Goal: Task Accomplishment & Management: Complete application form

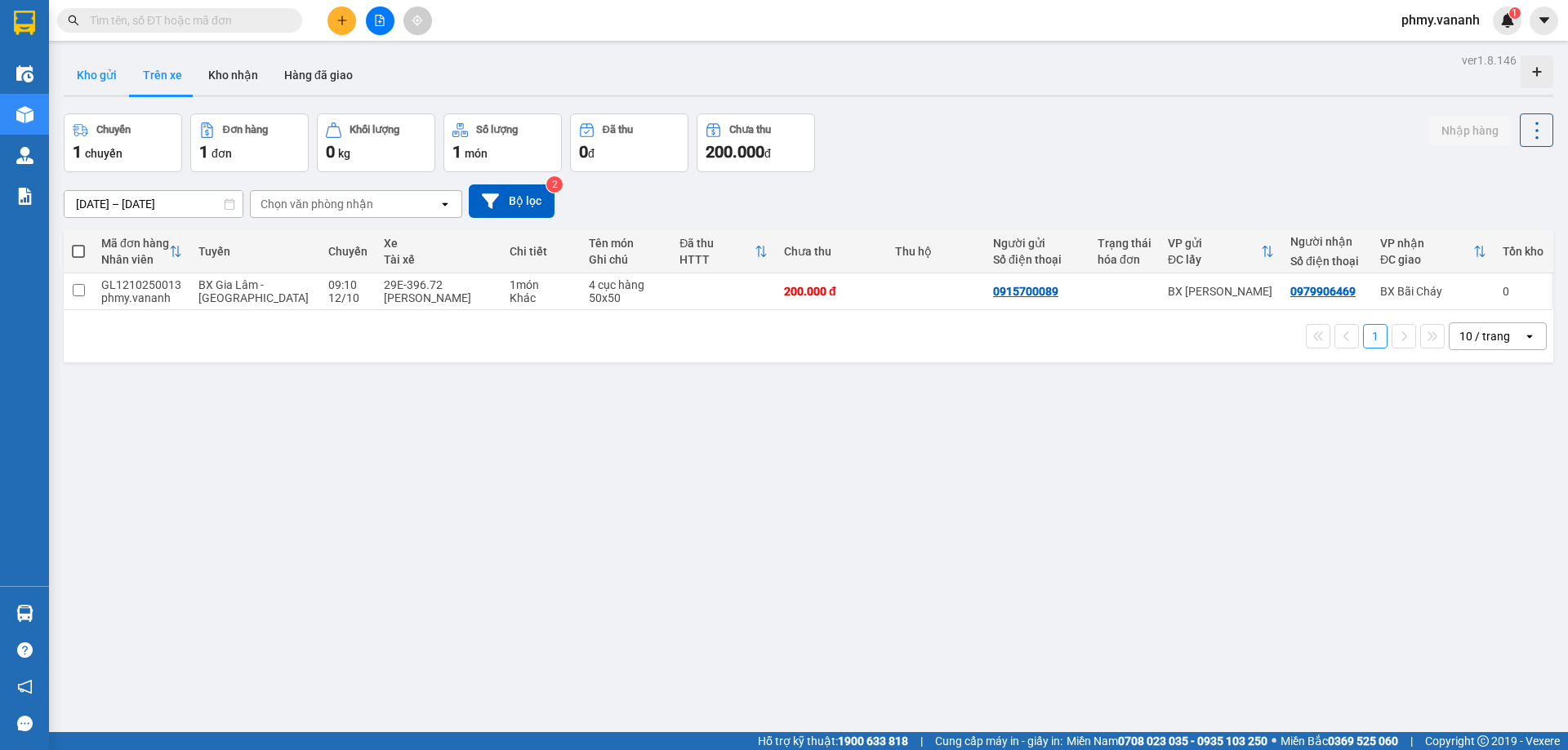
click at [88, 64] on button "Kho gửi" at bounding box center [97, 75] width 66 height 39
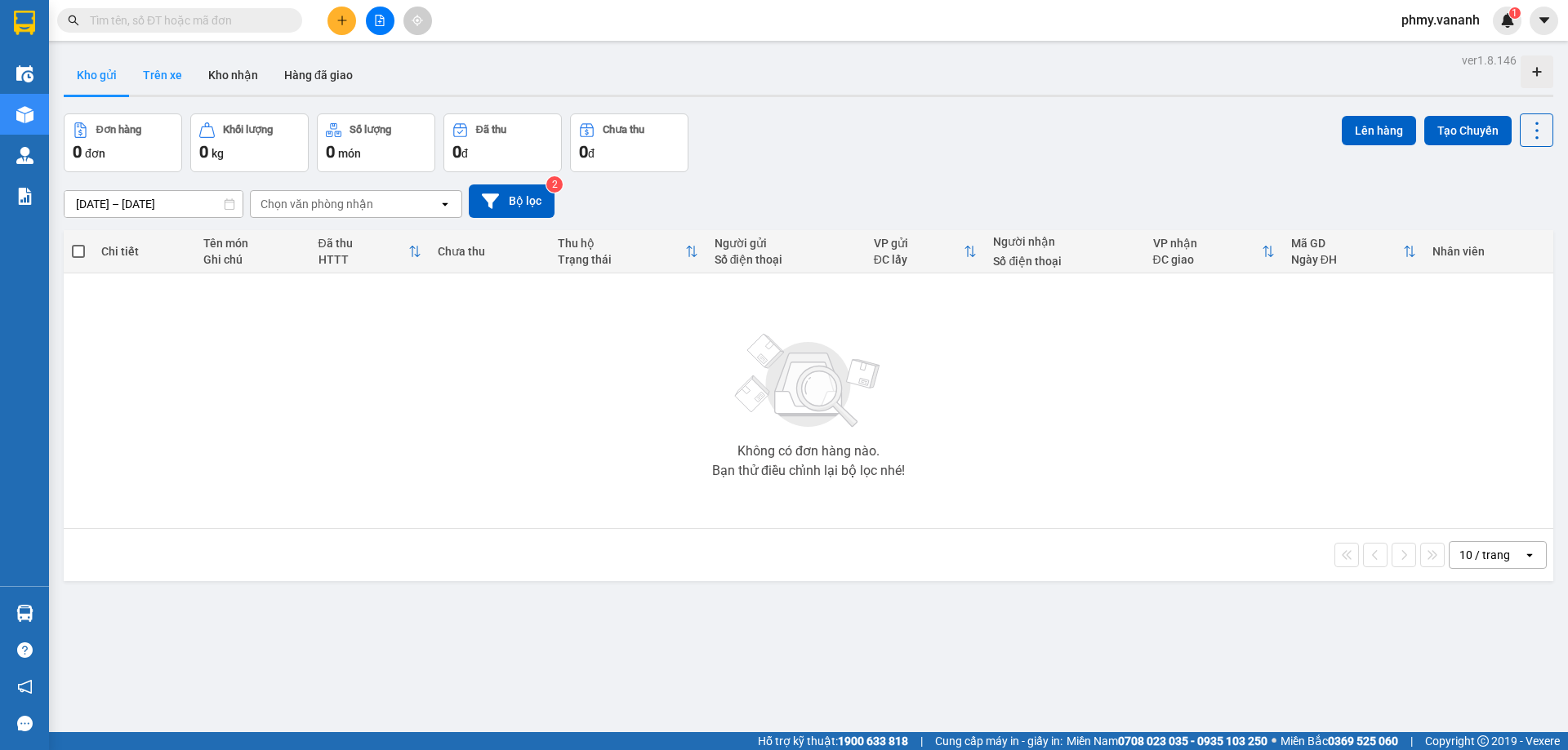
click at [133, 70] on button "Trên xe" at bounding box center [162, 75] width 65 height 39
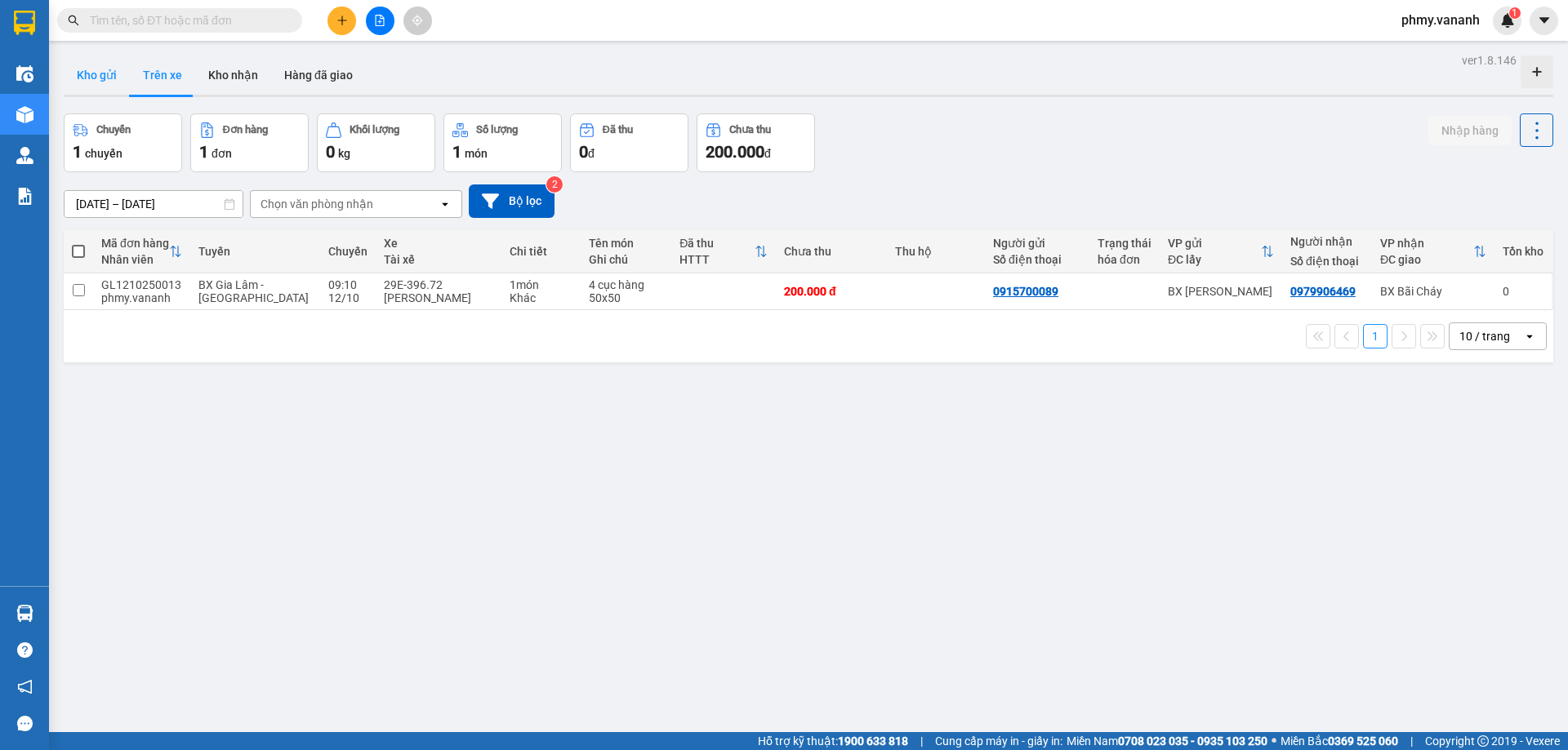
click at [118, 73] on button "Kho gửi" at bounding box center [97, 75] width 66 height 39
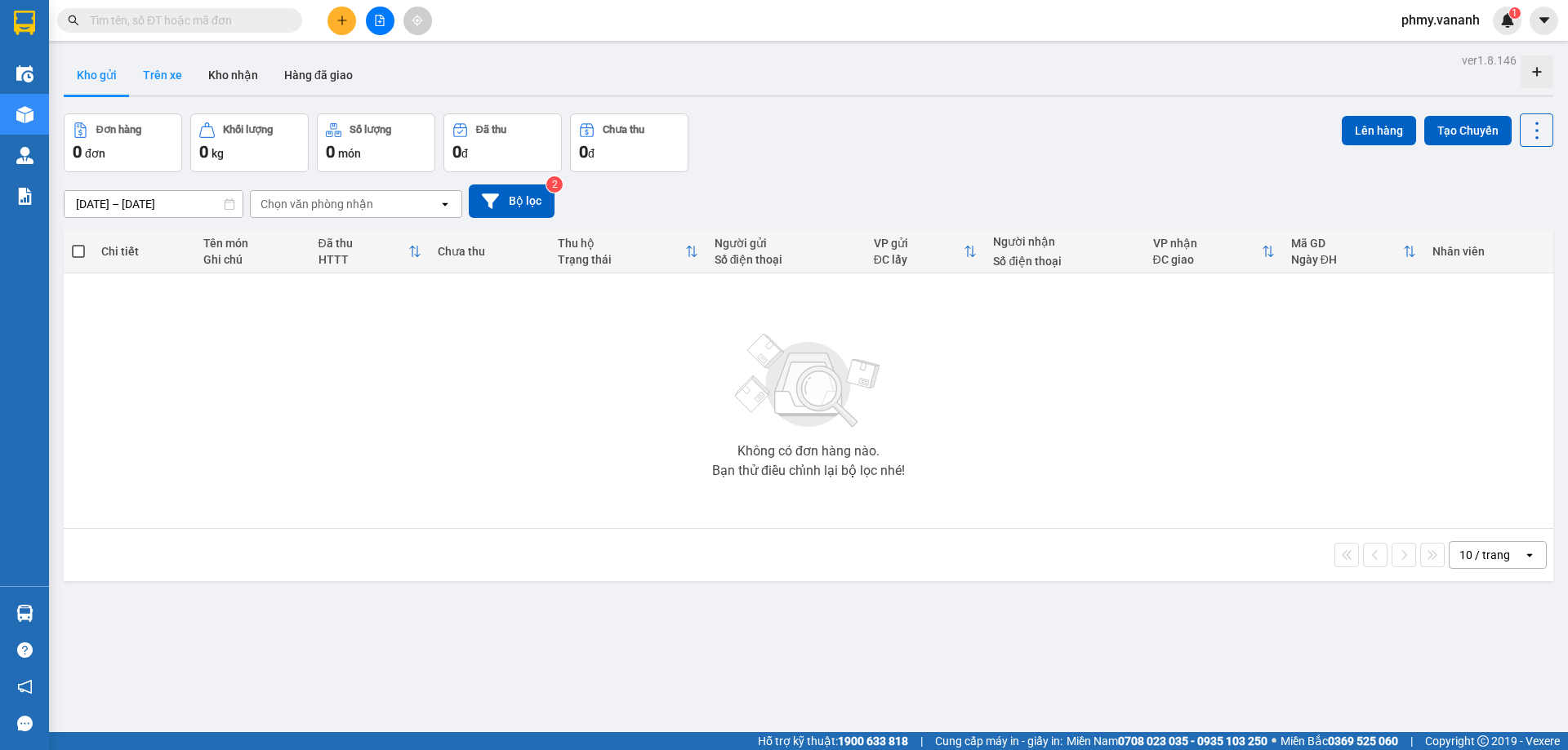
click at [167, 73] on button "Trên xe" at bounding box center [162, 75] width 65 height 39
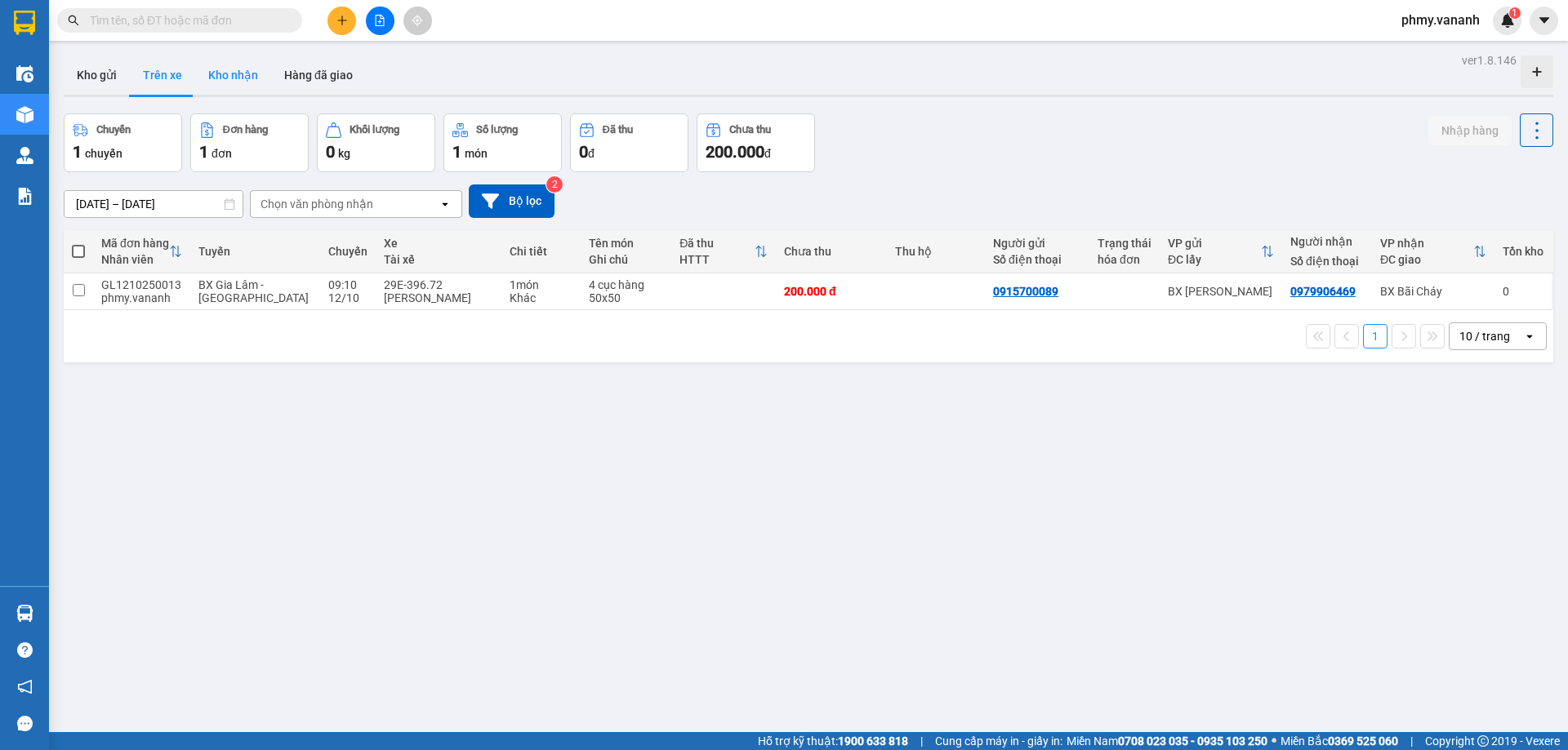
click at [234, 69] on button "Kho nhận" at bounding box center [233, 75] width 76 height 39
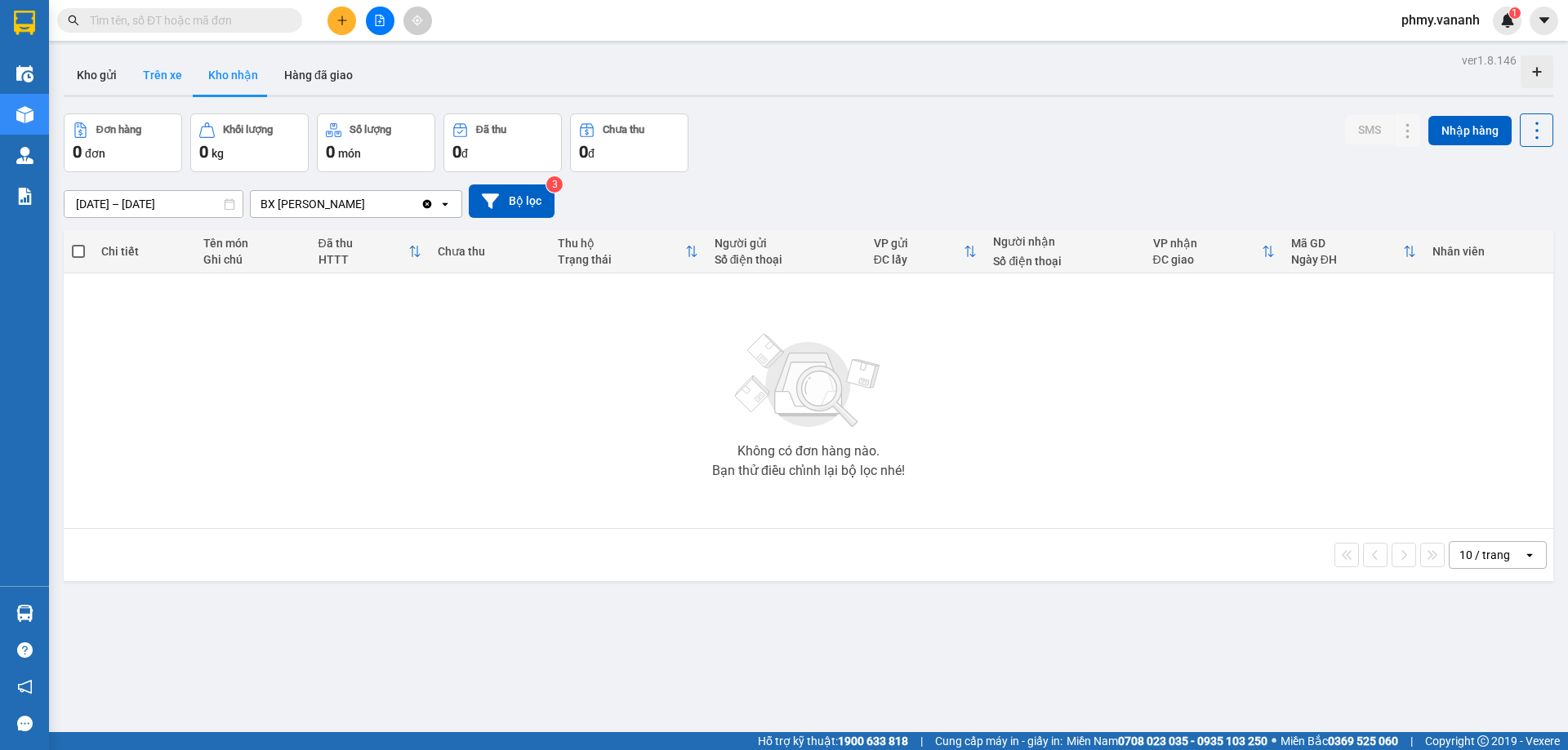
click at [148, 73] on button "Trên xe" at bounding box center [162, 75] width 65 height 39
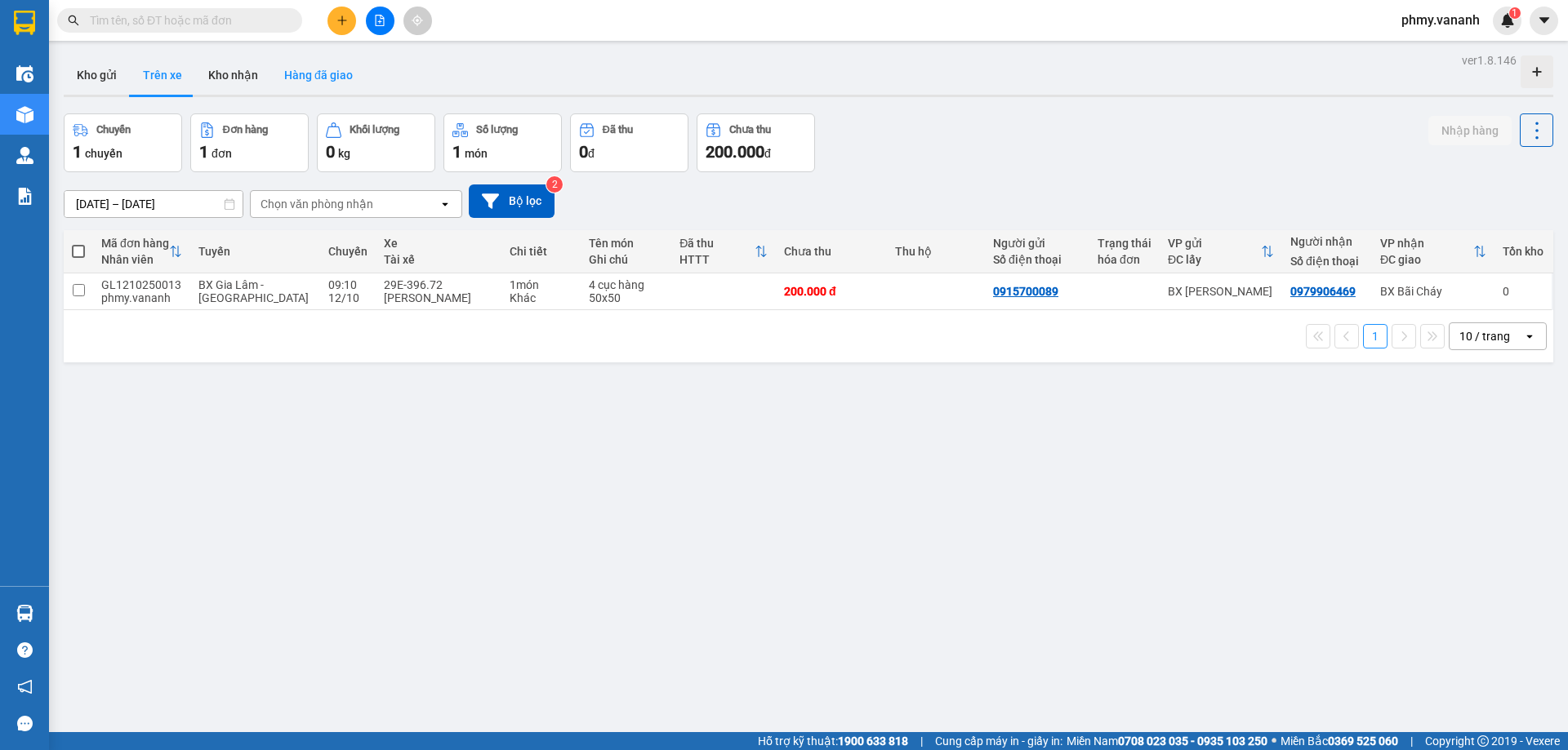
click at [313, 86] on button "Hàng đã giao" at bounding box center [319, 75] width 95 height 39
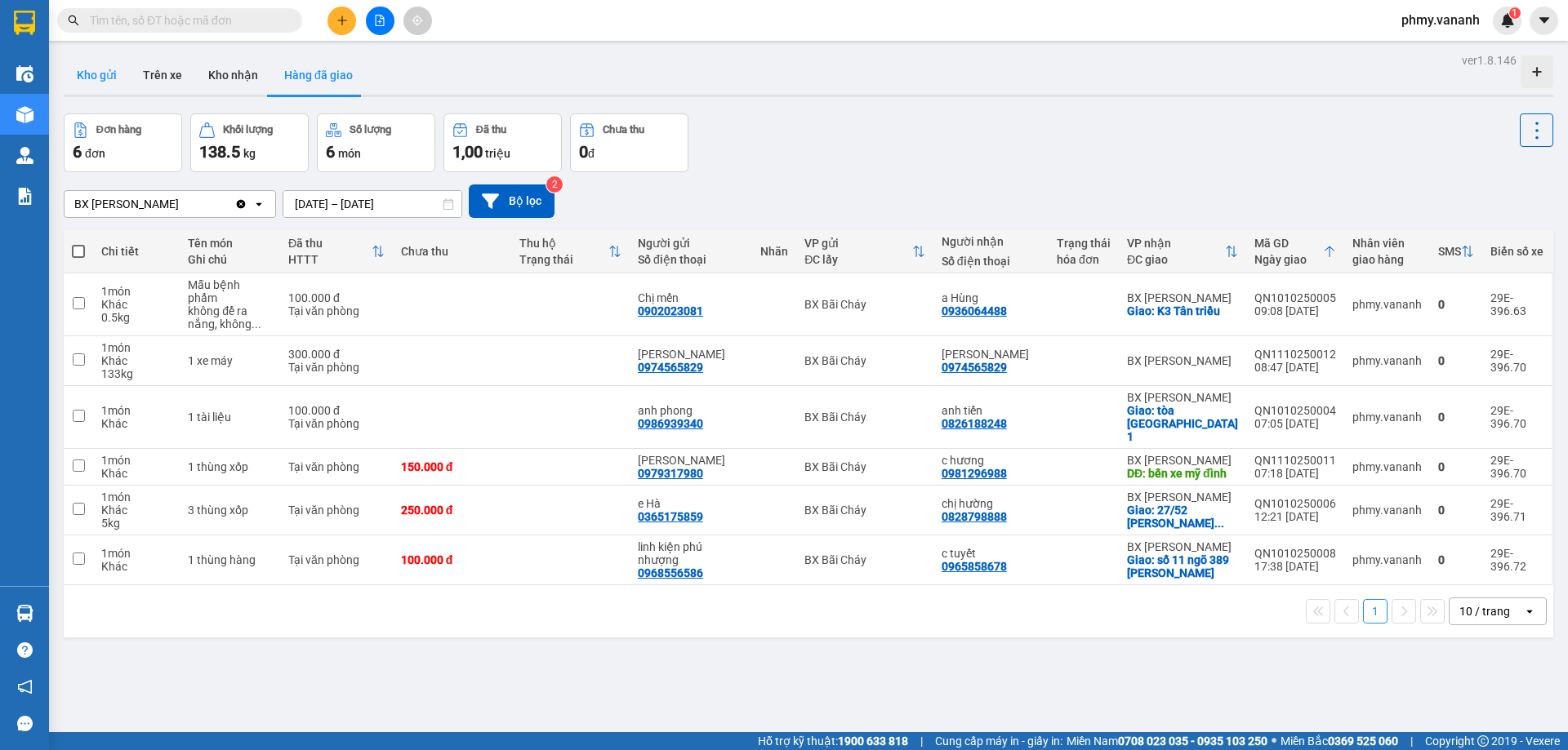
click at [108, 86] on button "Kho gửi" at bounding box center [97, 75] width 66 height 39
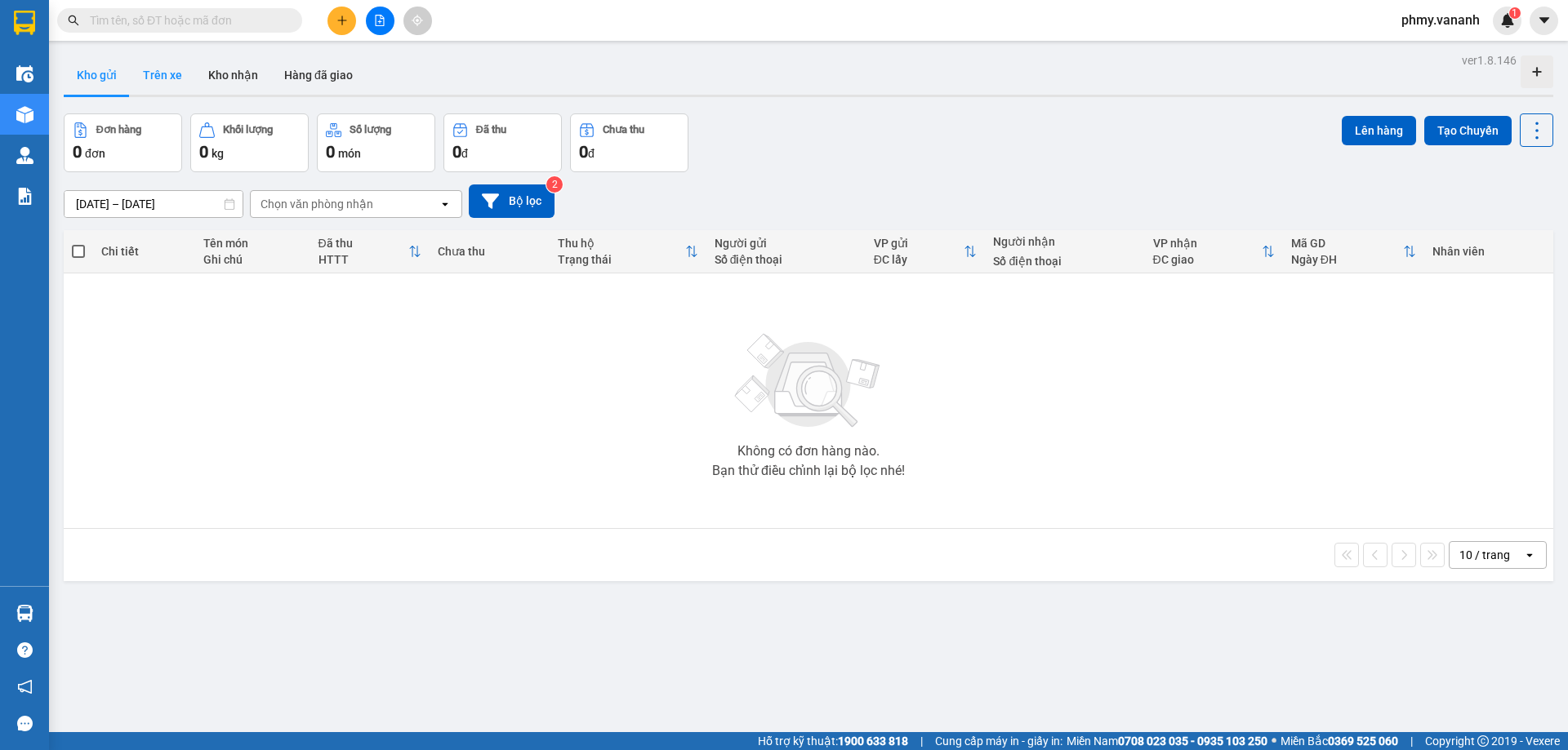
click at [157, 76] on button "Trên xe" at bounding box center [162, 75] width 65 height 39
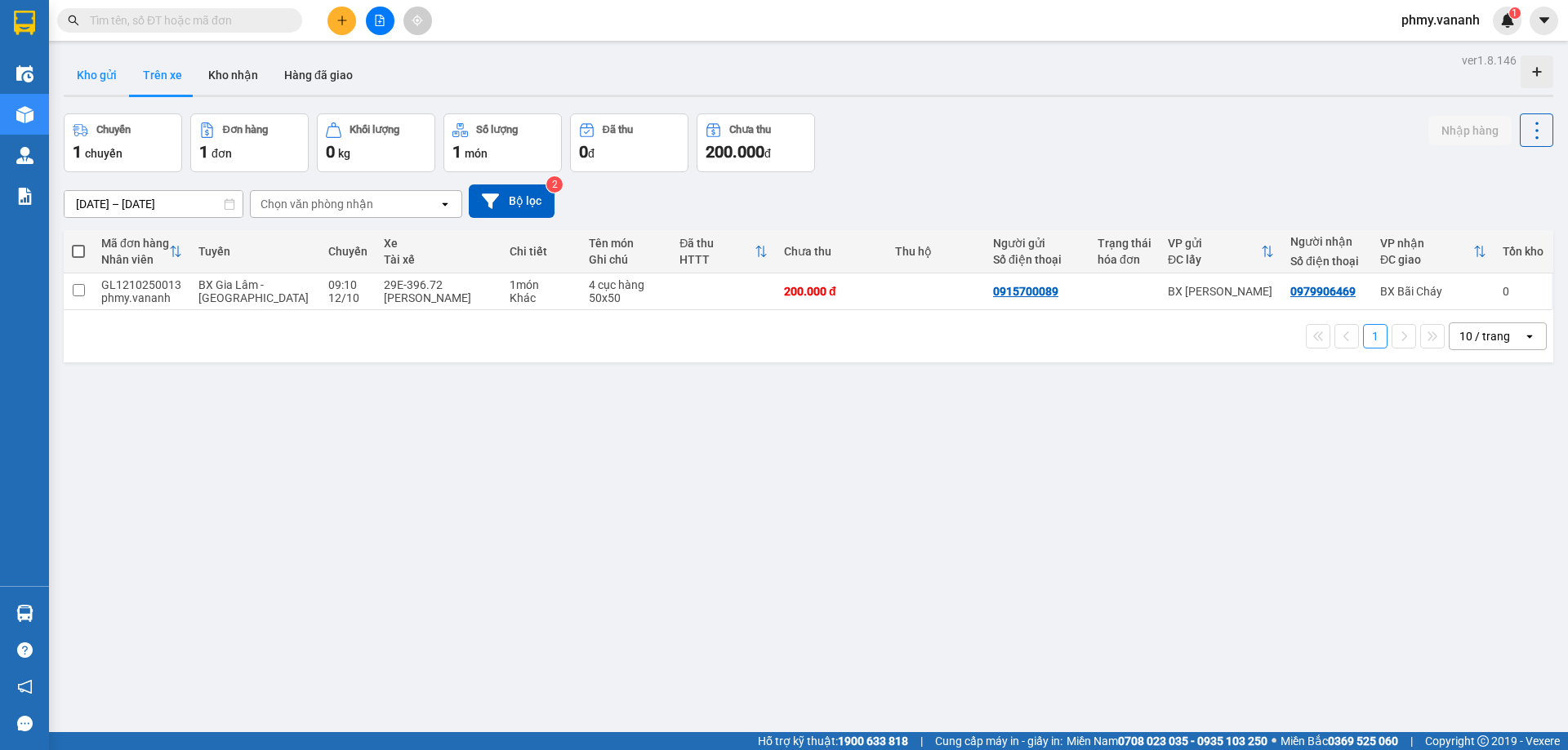
click at [102, 75] on button "Kho gửi" at bounding box center [97, 75] width 66 height 39
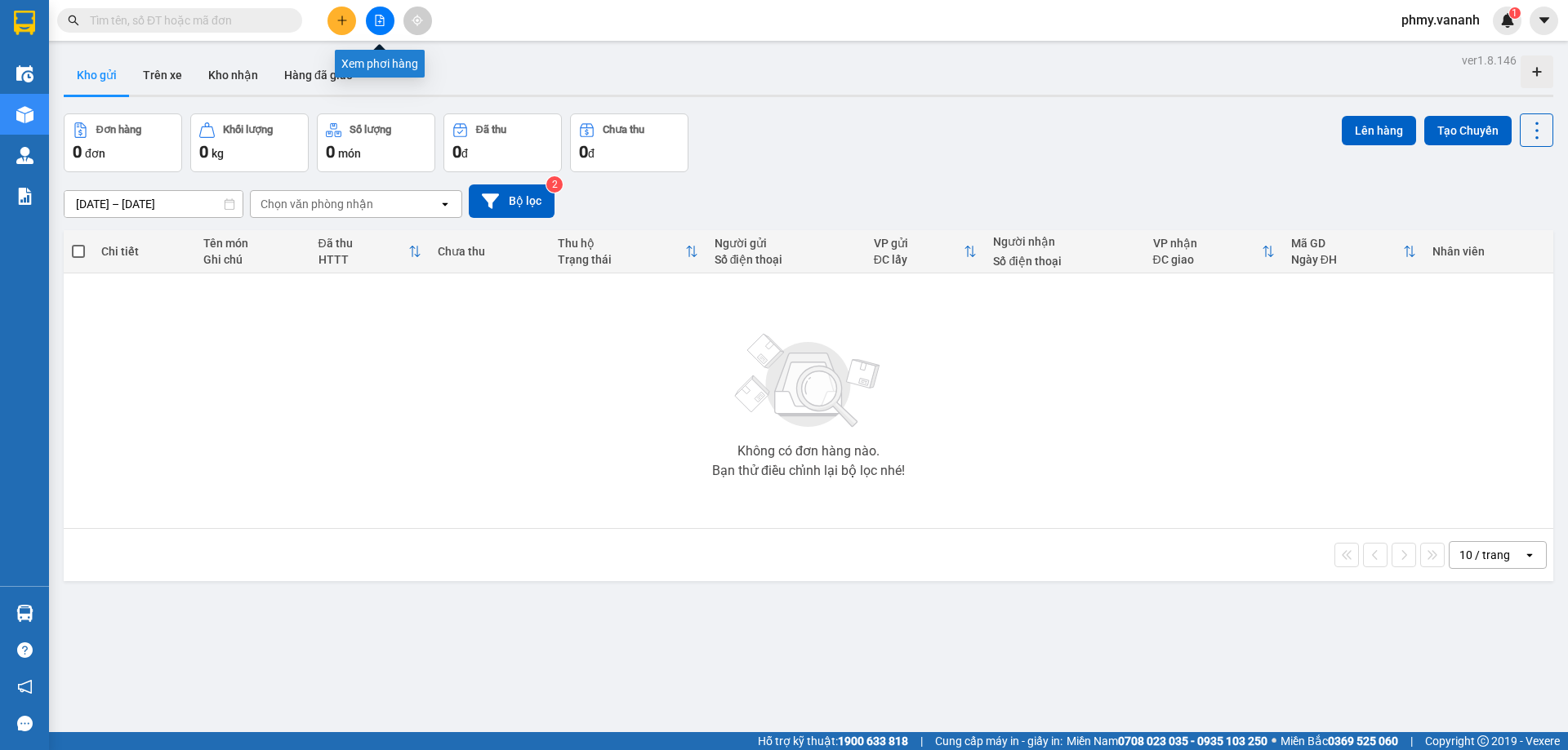
click at [345, 14] on button at bounding box center [342, 21] width 29 height 29
click at [368, 58] on div "Tạo đơn hàng" at bounding box center [398, 61] width 123 height 31
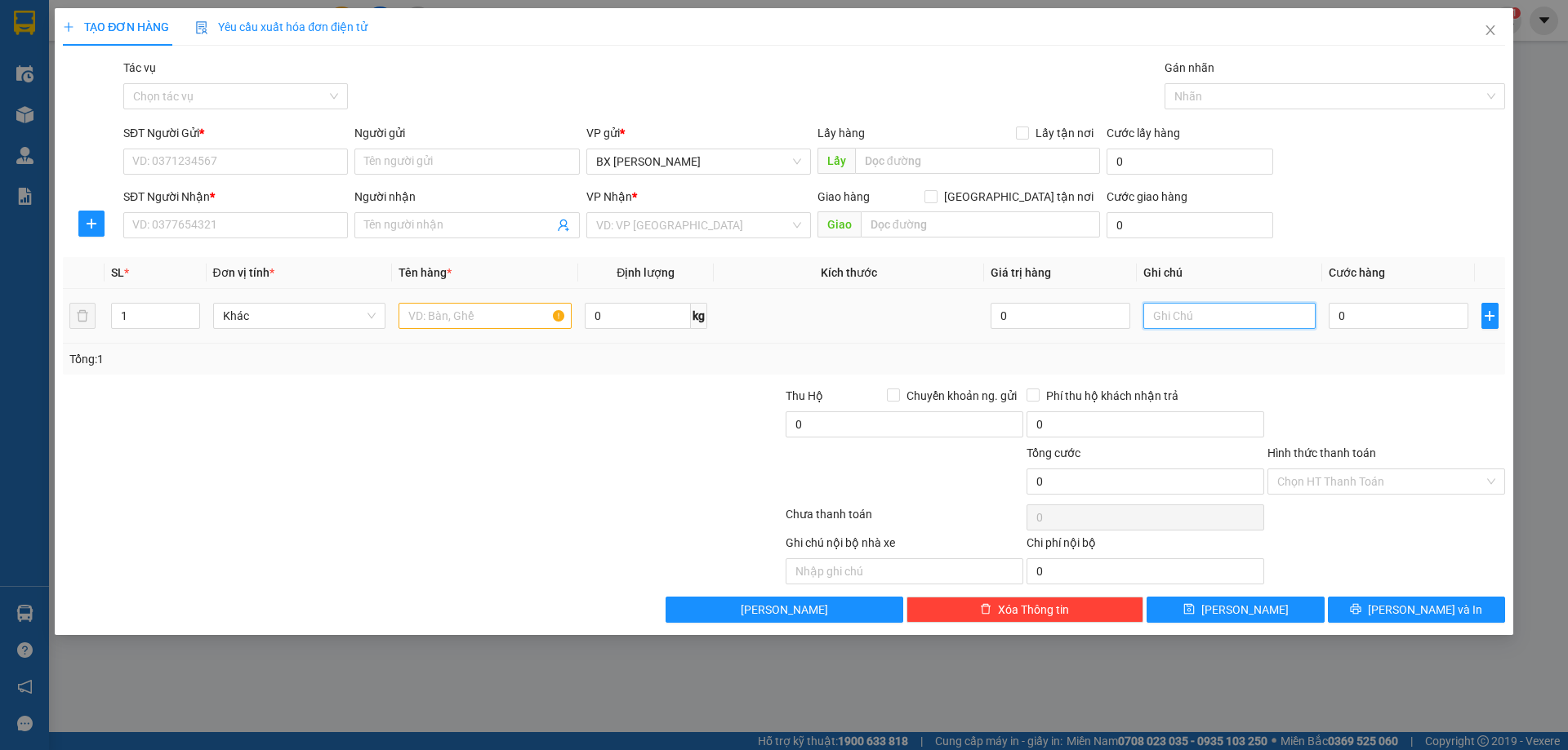
click at [1178, 308] on input "text" at bounding box center [1230, 315] width 173 height 26
type input "KHÁCH CỦA A PHƯƠNG LX TUYẾN"
click at [229, 230] on input "SĐT Người Nhận *" at bounding box center [235, 225] width 225 height 26
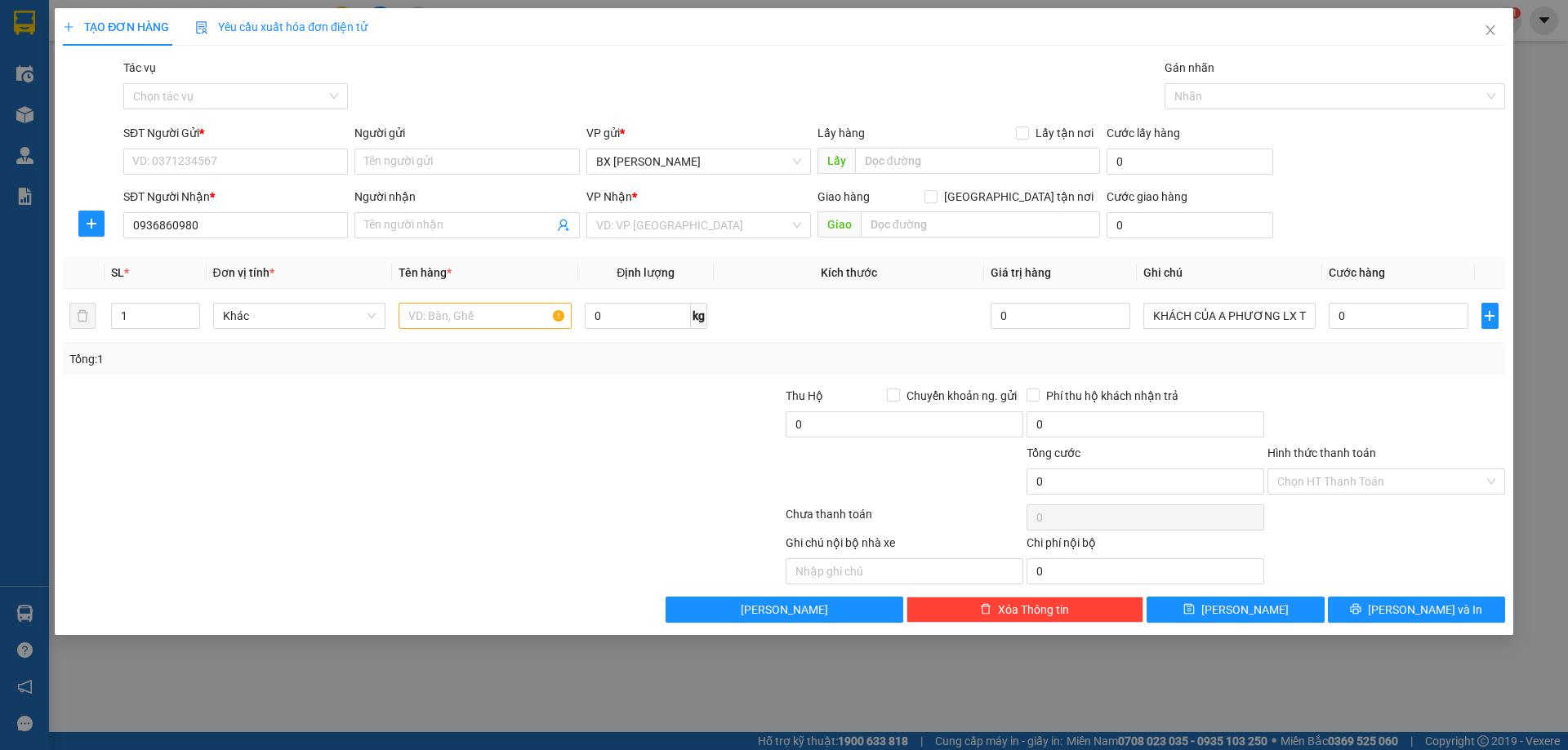
click at [279, 747] on div "TẠO ĐƠN HÀNG Yêu cầu xuất hóa đơn điện tử Transit Pickup Surcharge Ids Transit …" at bounding box center [784, 375] width 1568 height 750
click at [203, 224] on input "0936860980" at bounding box center [235, 225] width 225 height 26
type input "0936860320"
click at [427, 225] on input "Người nhận" at bounding box center [459, 225] width 189 height 18
type input "KHÁCH"
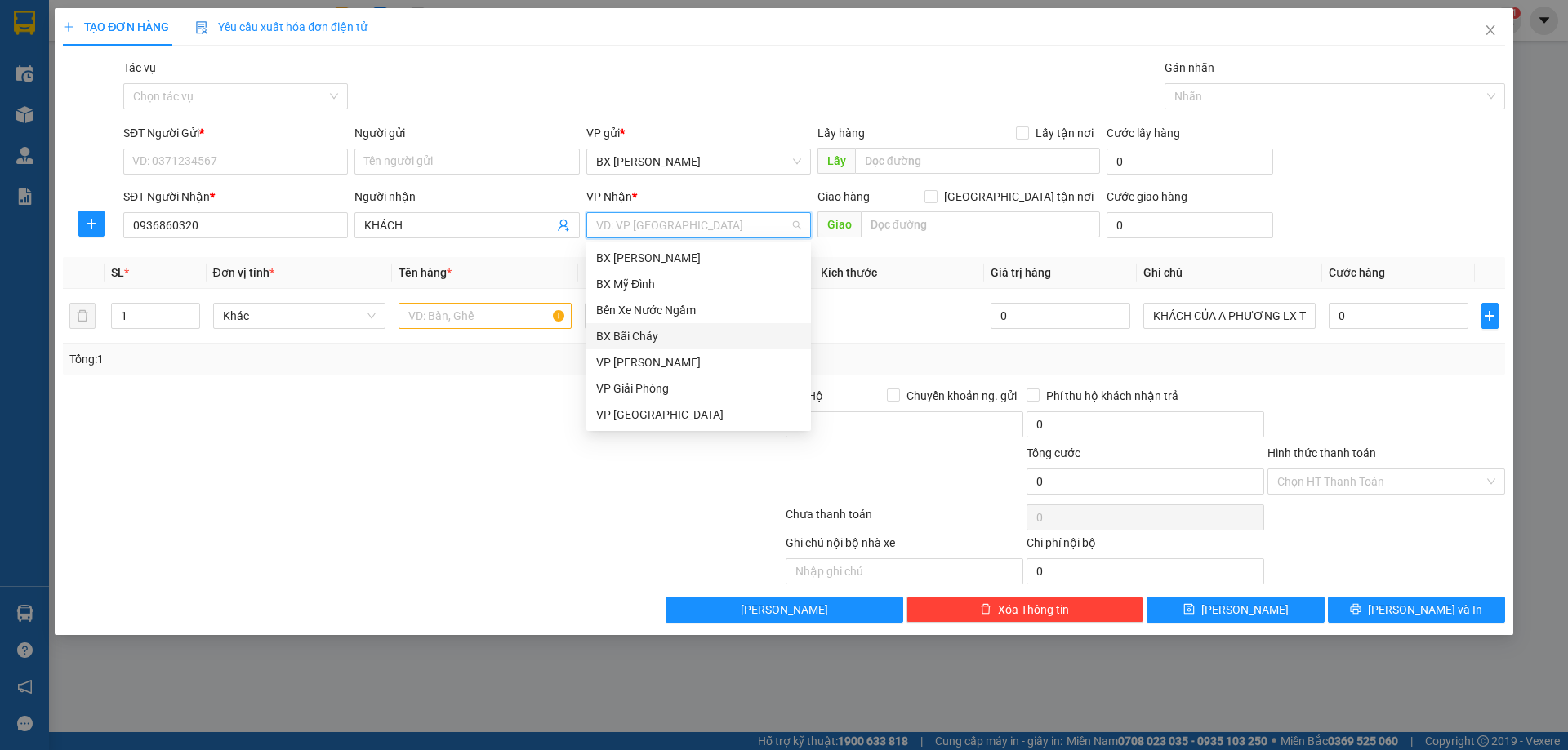
click at [651, 340] on div "BX Bãi Cháy" at bounding box center [698, 336] width 205 height 18
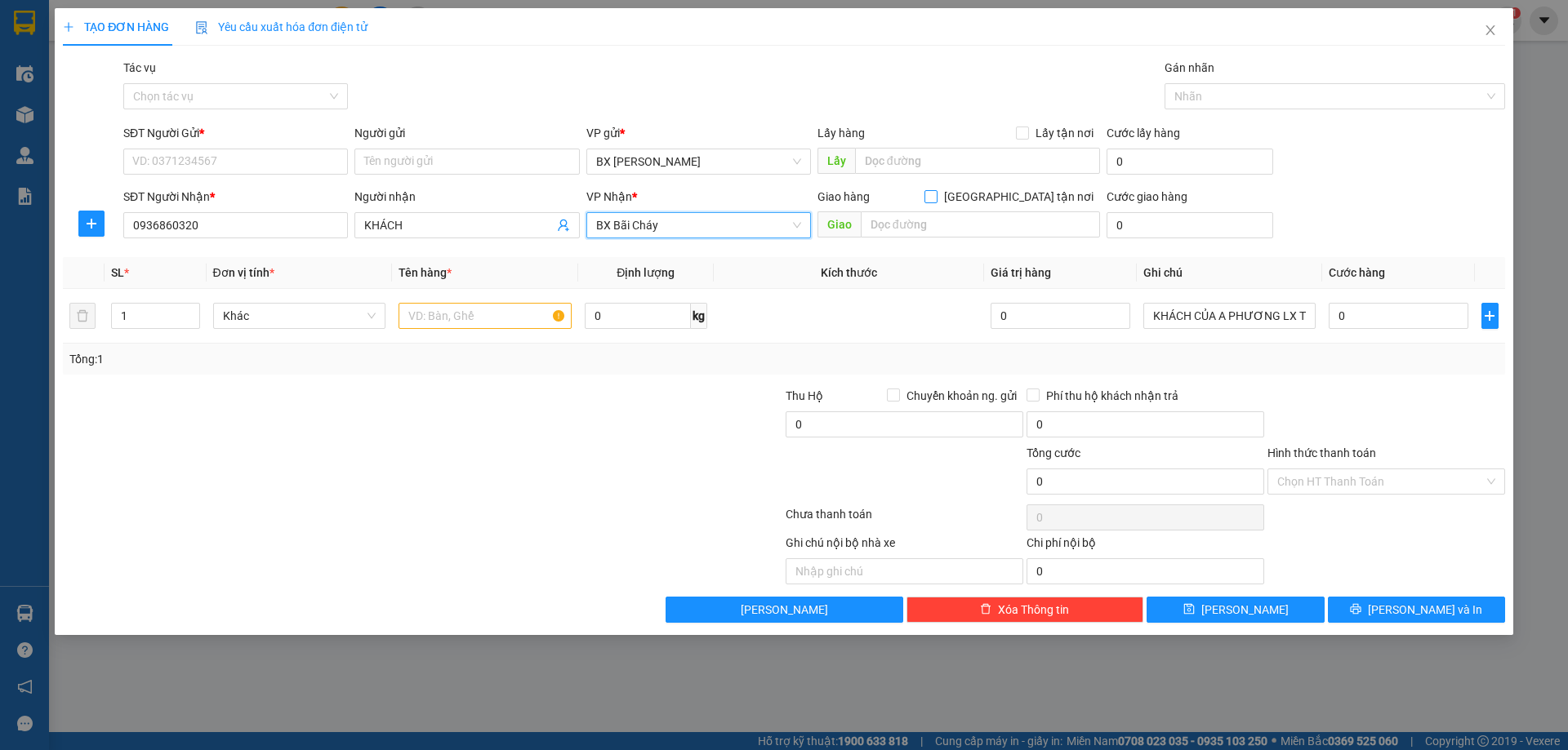
click at [1048, 191] on span "[GEOGRAPHIC_DATA] tận nơi" at bounding box center [1019, 197] width 163 height 18
click at [936, 191] on input "[GEOGRAPHIC_DATA] tận nơi" at bounding box center [930, 195] width 11 height 11
checkbox input "true"
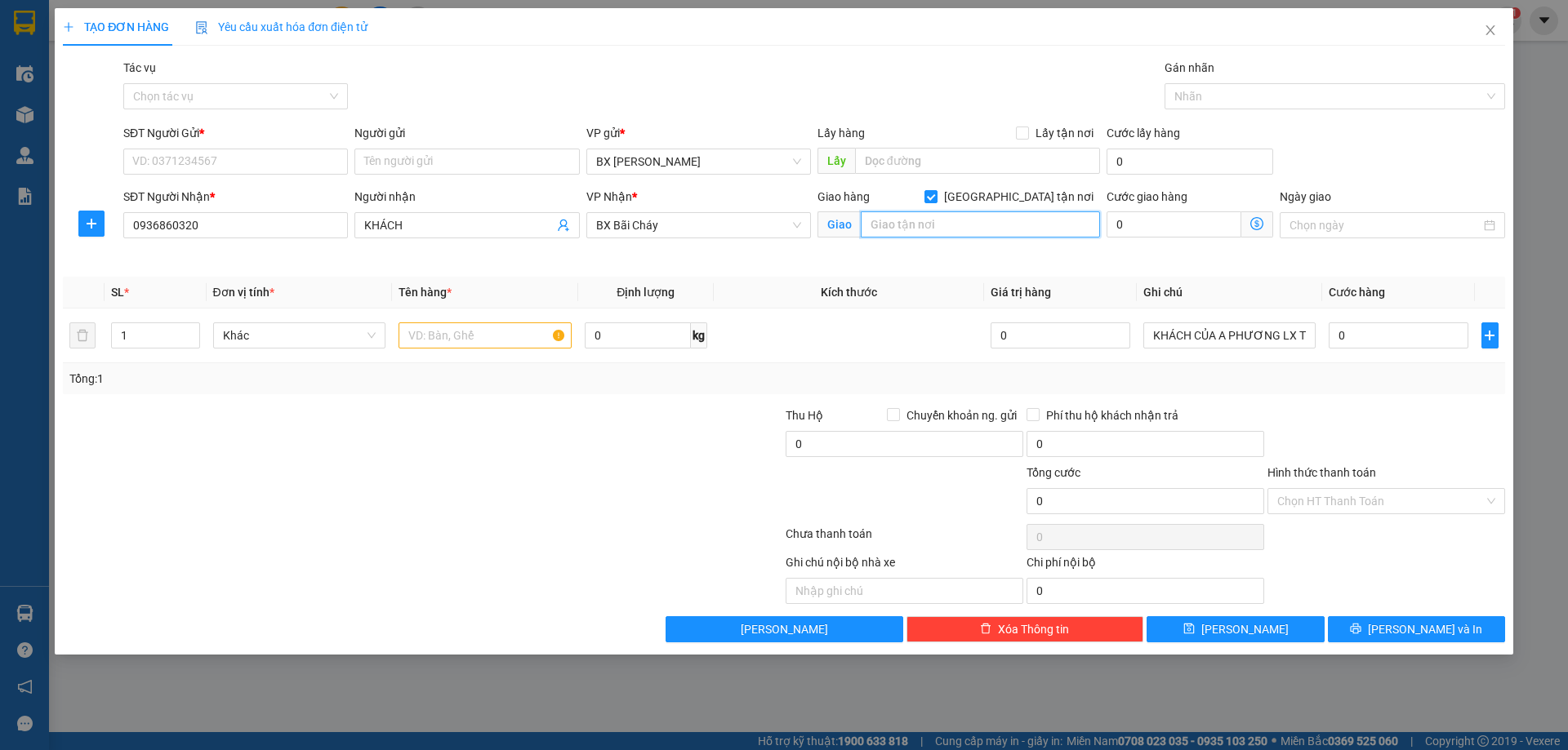
click at [923, 225] on input "text" at bounding box center [980, 225] width 239 height 26
click at [1020, 225] on input "GỬI VỀ [STREET_ADDRESS]," at bounding box center [980, 225] width 239 height 26
type input "GỬI VỀ [GEOGRAPHIC_DATA] 1, ĐỐI DIỆN CỔNG XE VÀO"
click at [1372, 337] on input "0" at bounding box center [1398, 336] width 139 height 26
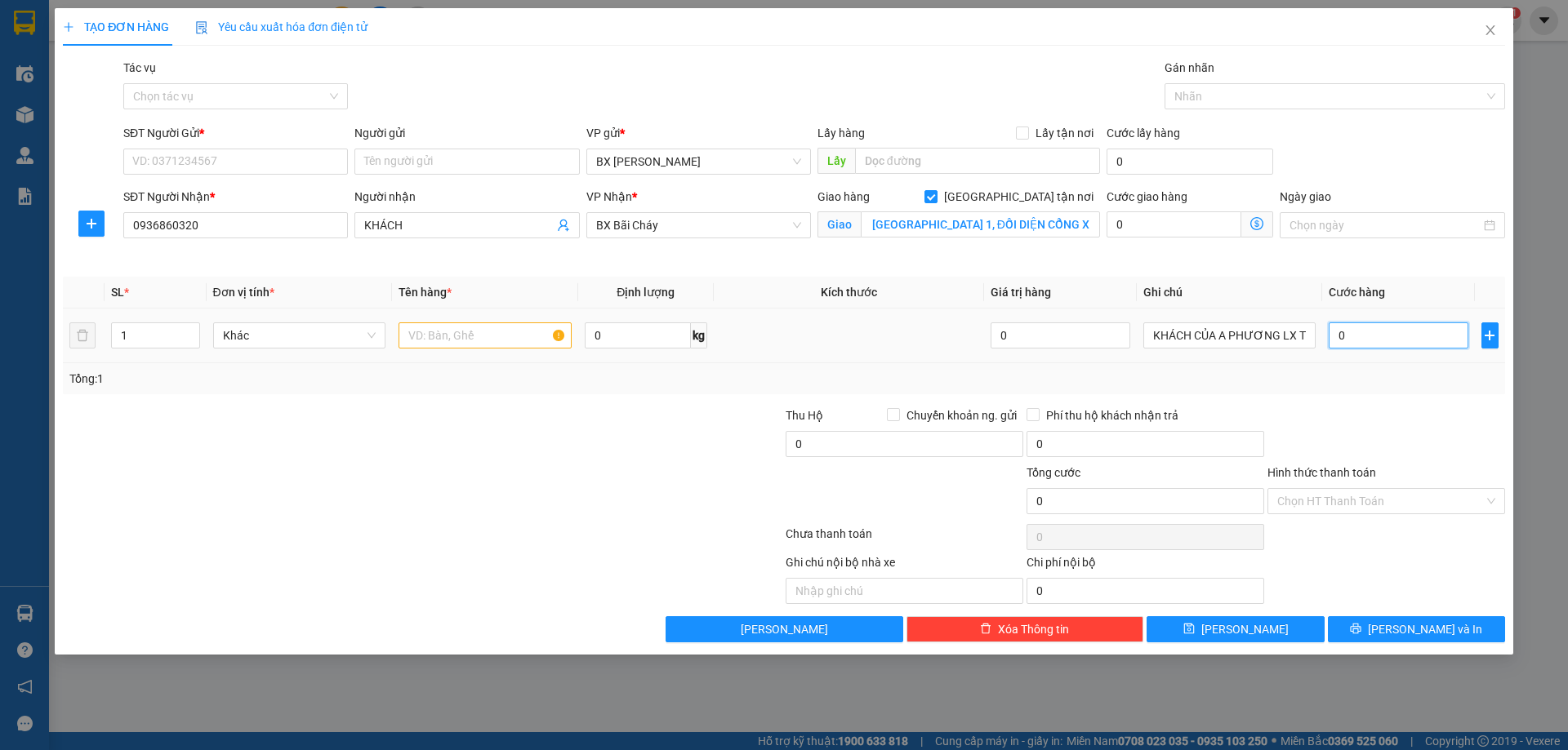
scroll to position [0, 0]
click at [1372, 337] on input "0" at bounding box center [1398, 336] width 139 height 26
type input "1"
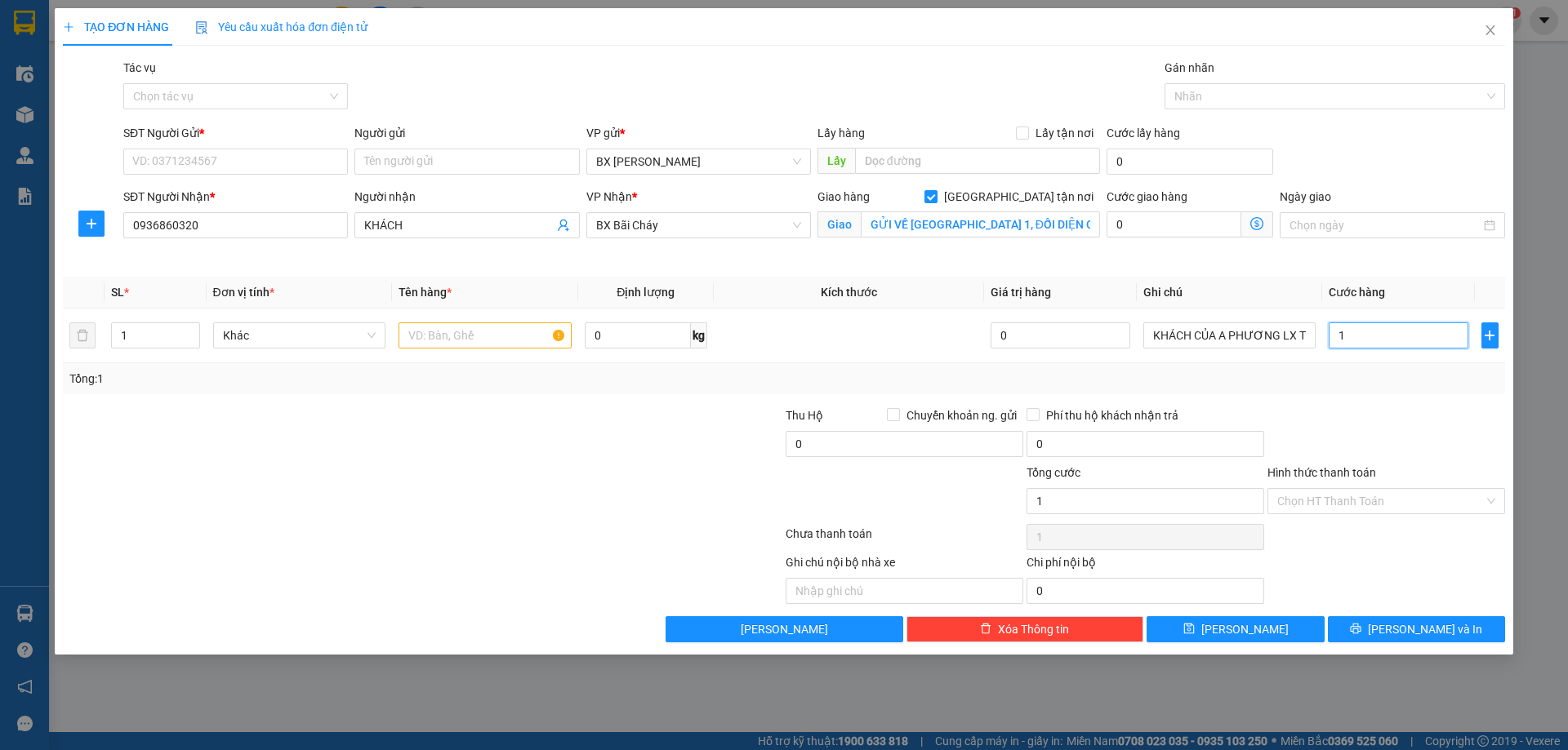
type input "15"
type input "150"
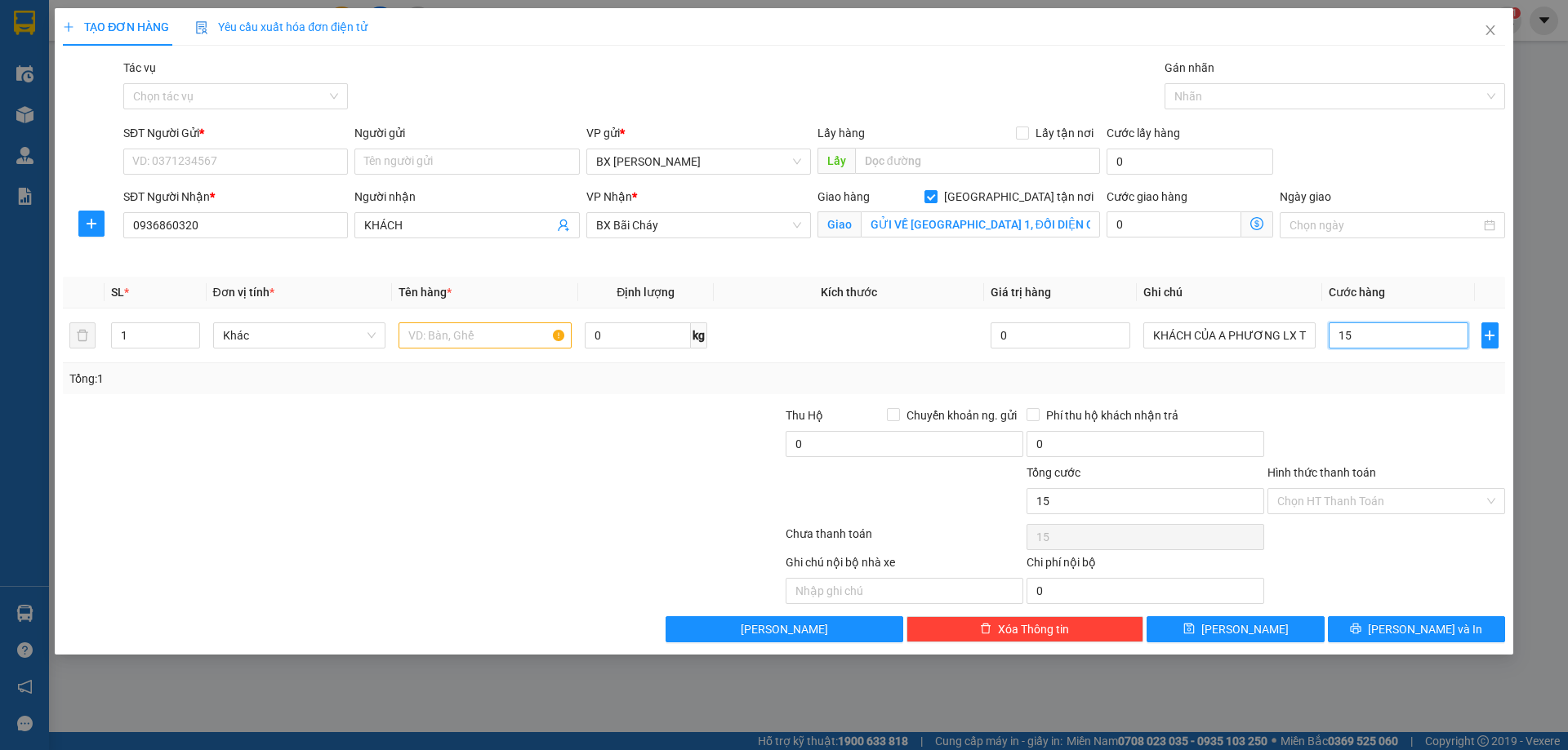
type input "150"
type input "1.500"
type input "15.000"
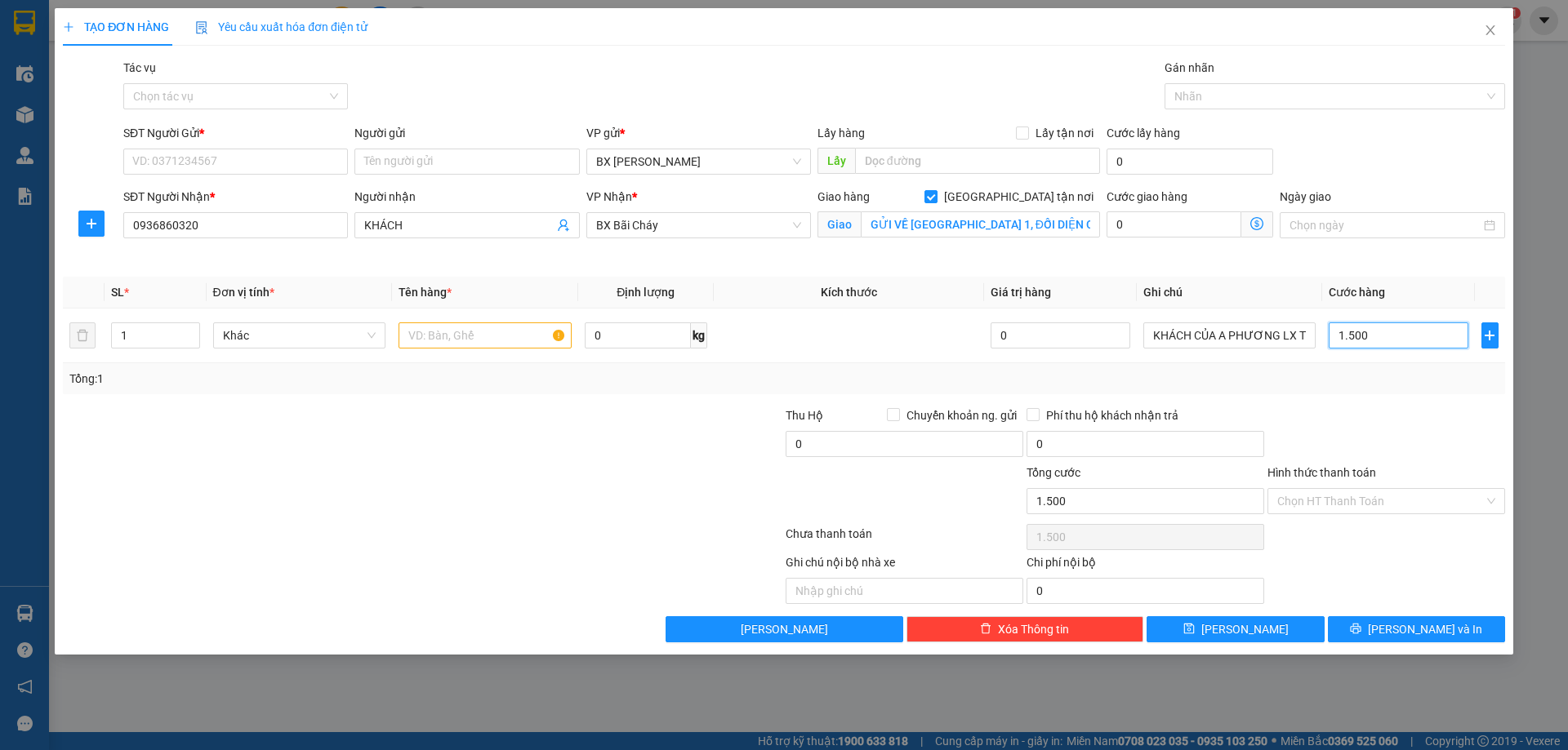
type input "15.000"
type input "150.000"
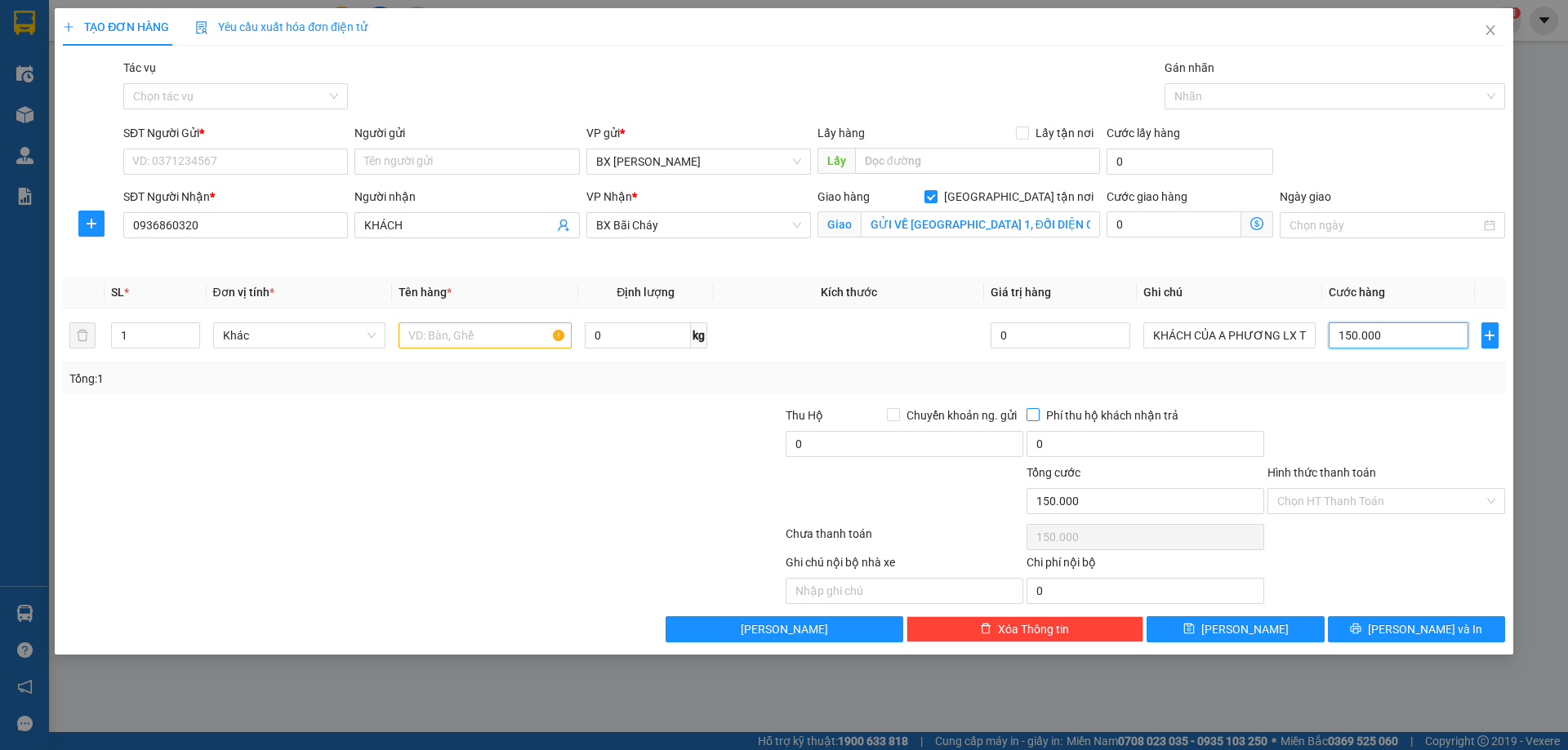
type input "150.000"
click at [1081, 411] on span "Phí thu hộ khách nhận trả" at bounding box center [1111, 415] width 145 height 18
click at [1037, 411] on input "Phí thu hộ khách nhận trả" at bounding box center [1031, 414] width 11 height 11
checkbox input "true"
click at [459, 159] on input "Người gửi" at bounding box center [466, 161] width 225 height 26
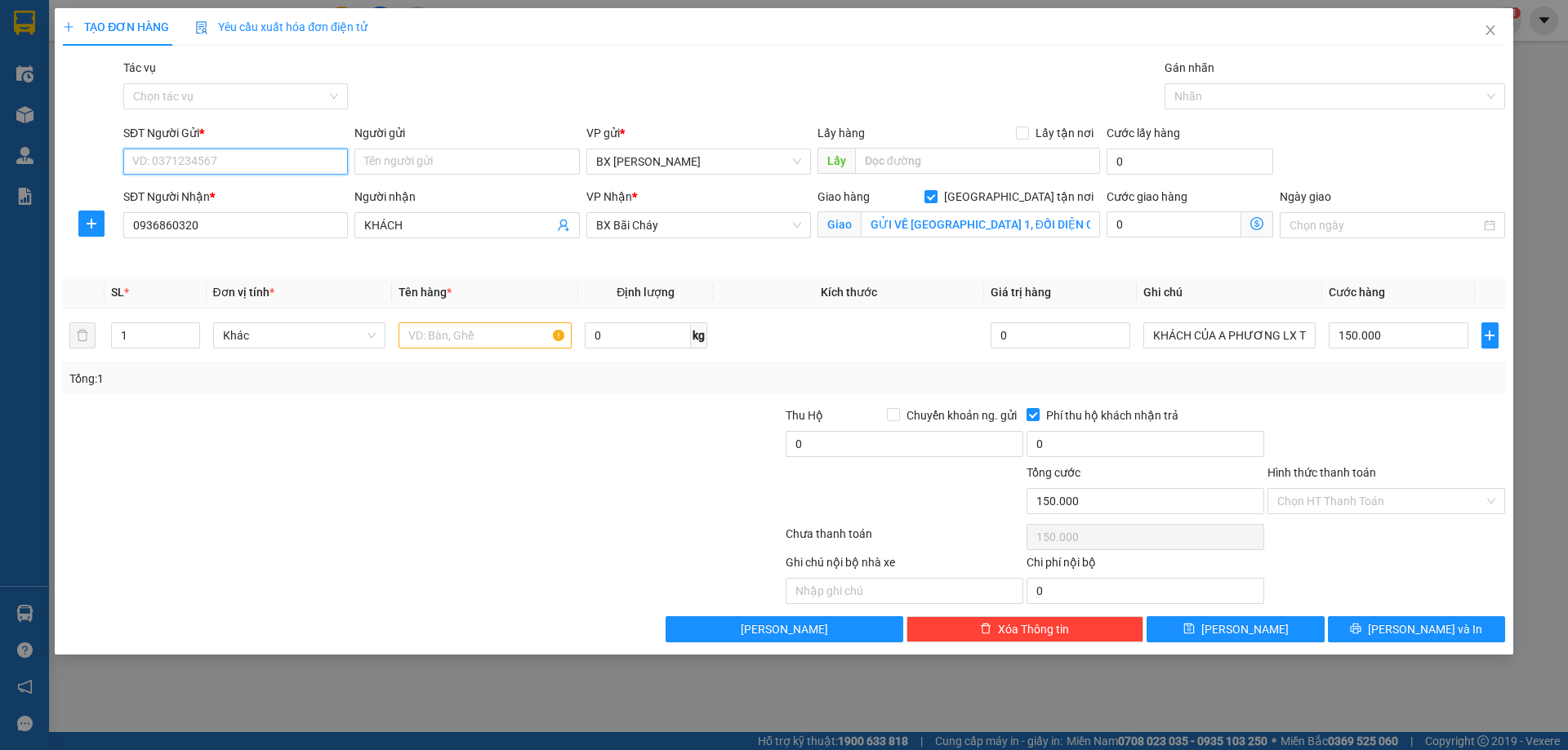
click at [216, 151] on input "SĐT Người Gửi *" at bounding box center [235, 161] width 225 height 26
paste input "0333920599"
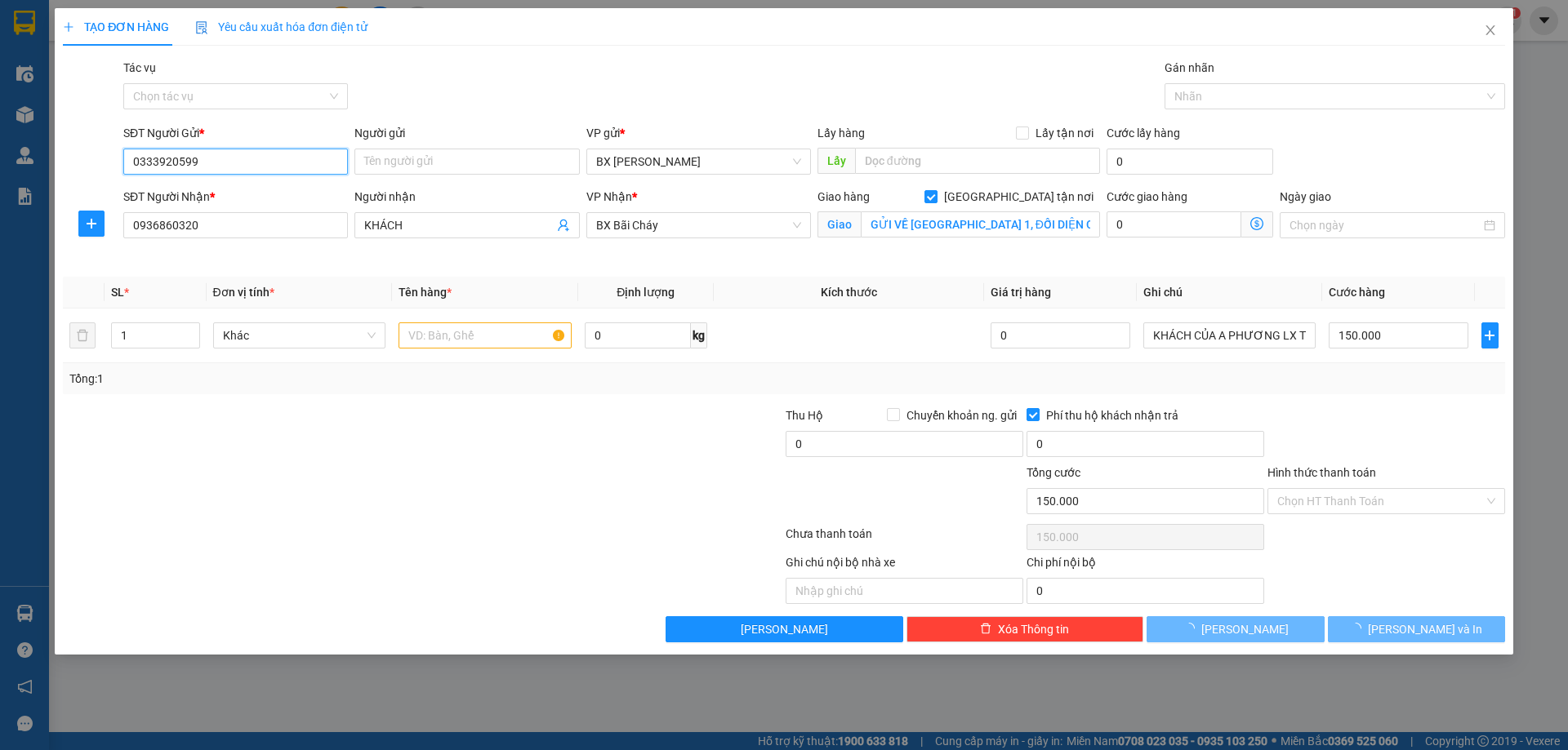
type input "0333920599"
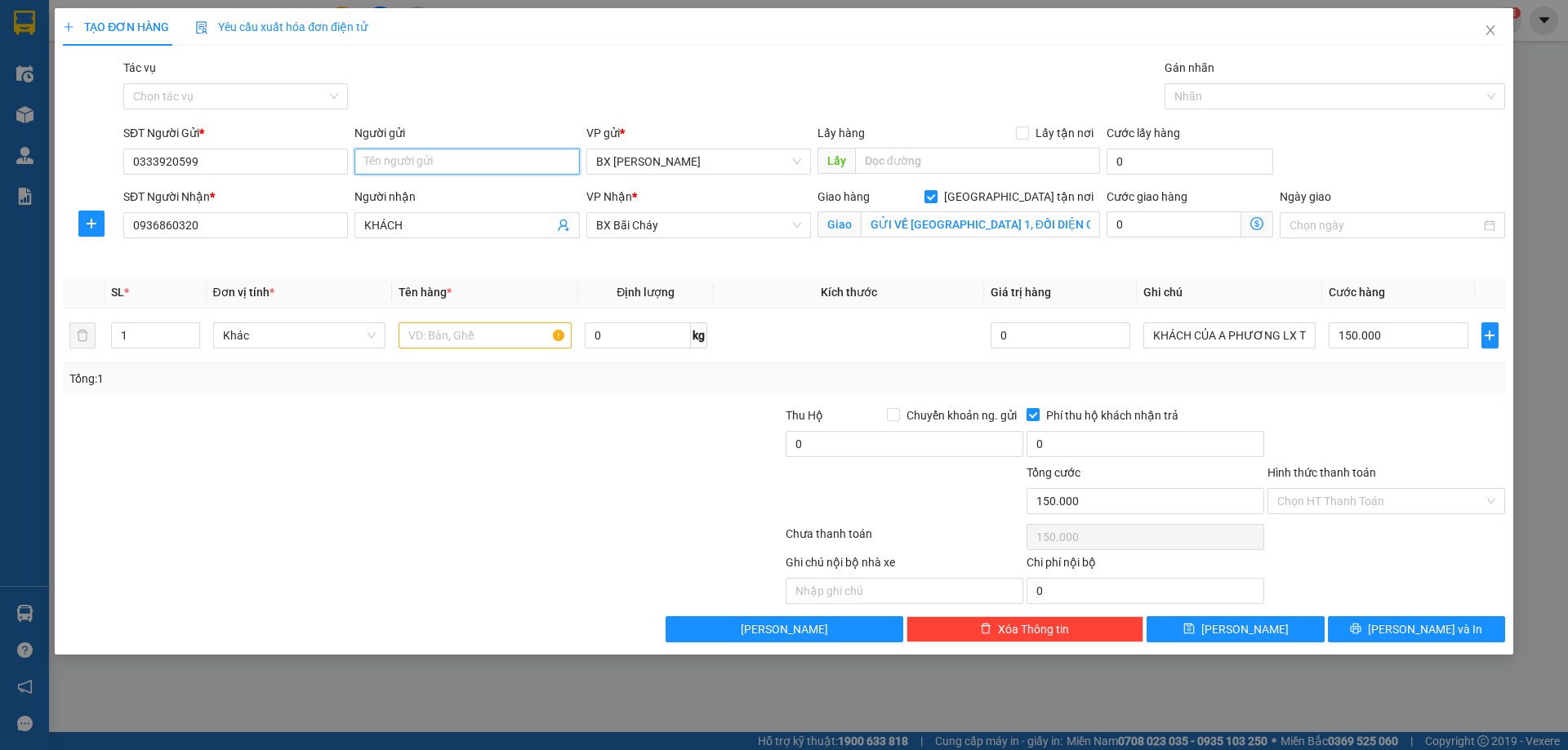
click at [450, 163] on input "Người gửi" at bounding box center [466, 161] width 225 height 26
type input "KHÁCH CỦA A PHƯƠNG LX TUYẾN"
click at [450, 342] on input "text" at bounding box center [485, 336] width 173 height 26
type input "TỦ LẠNH"
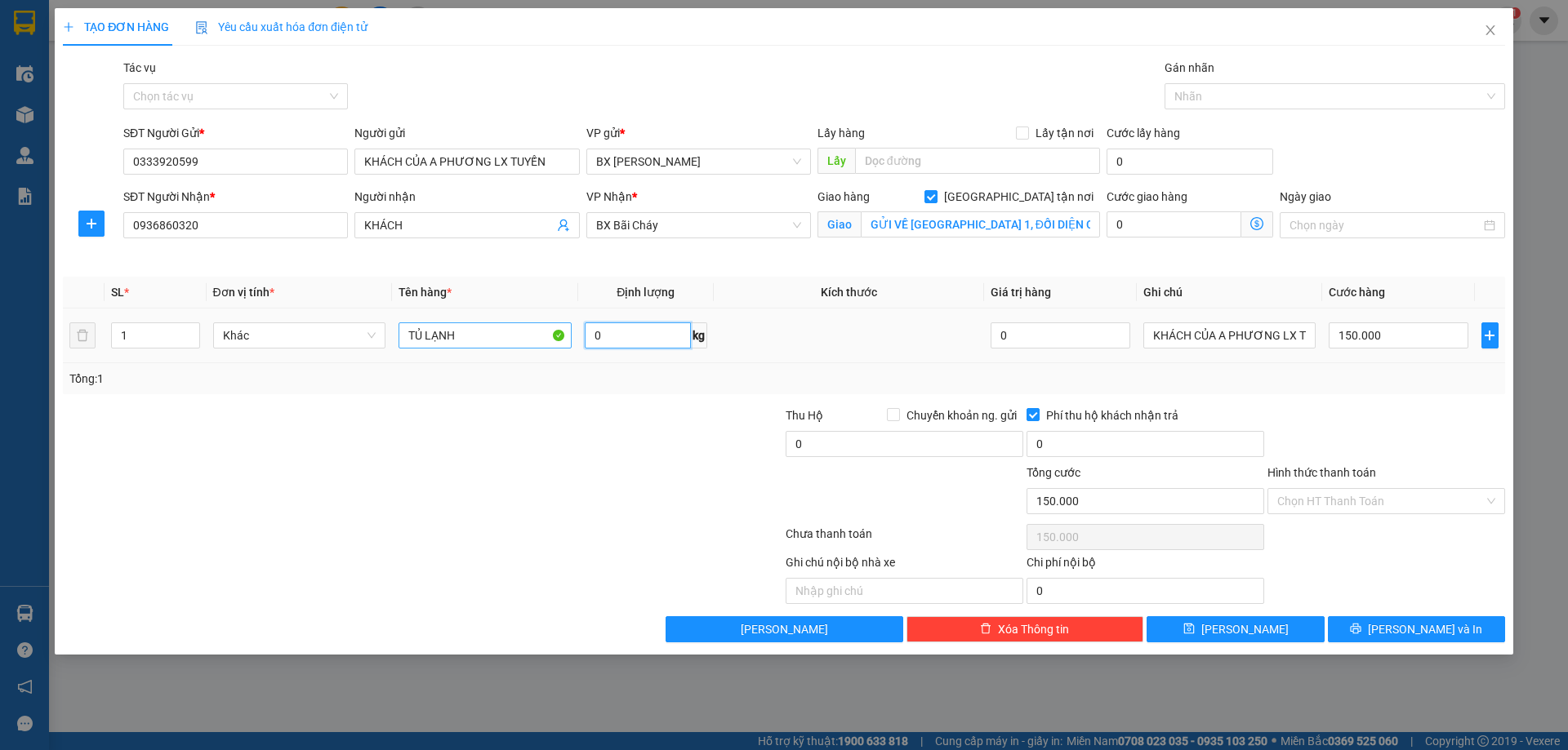
type input "5"
type input "3"
click at [879, 583] on input "text" at bounding box center [904, 591] width 237 height 26
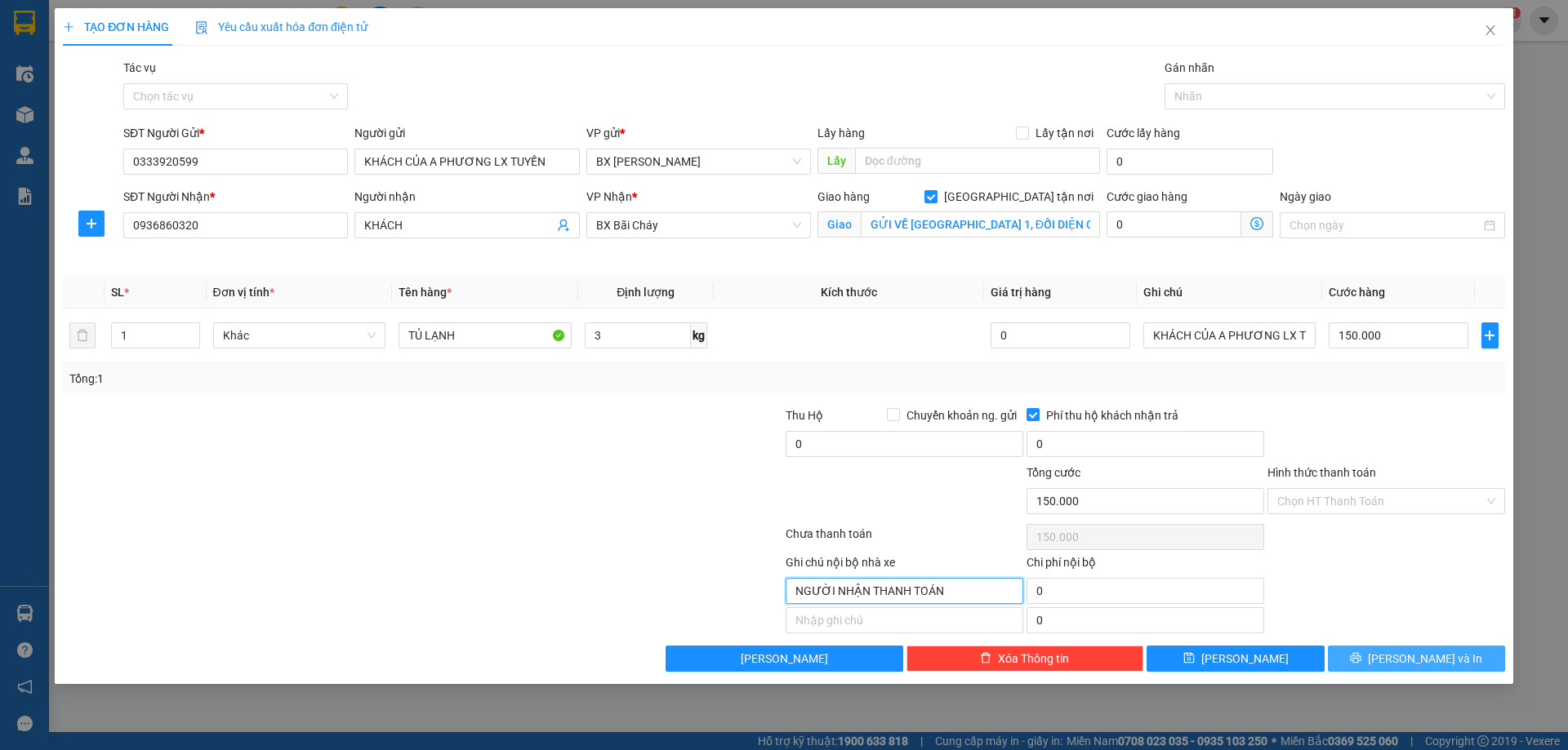
type input "NGƯỜI NHẬN THANH TOÁN"
click at [1397, 658] on button "[PERSON_NAME] và In" at bounding box center [1415, 658] width 177 height 26
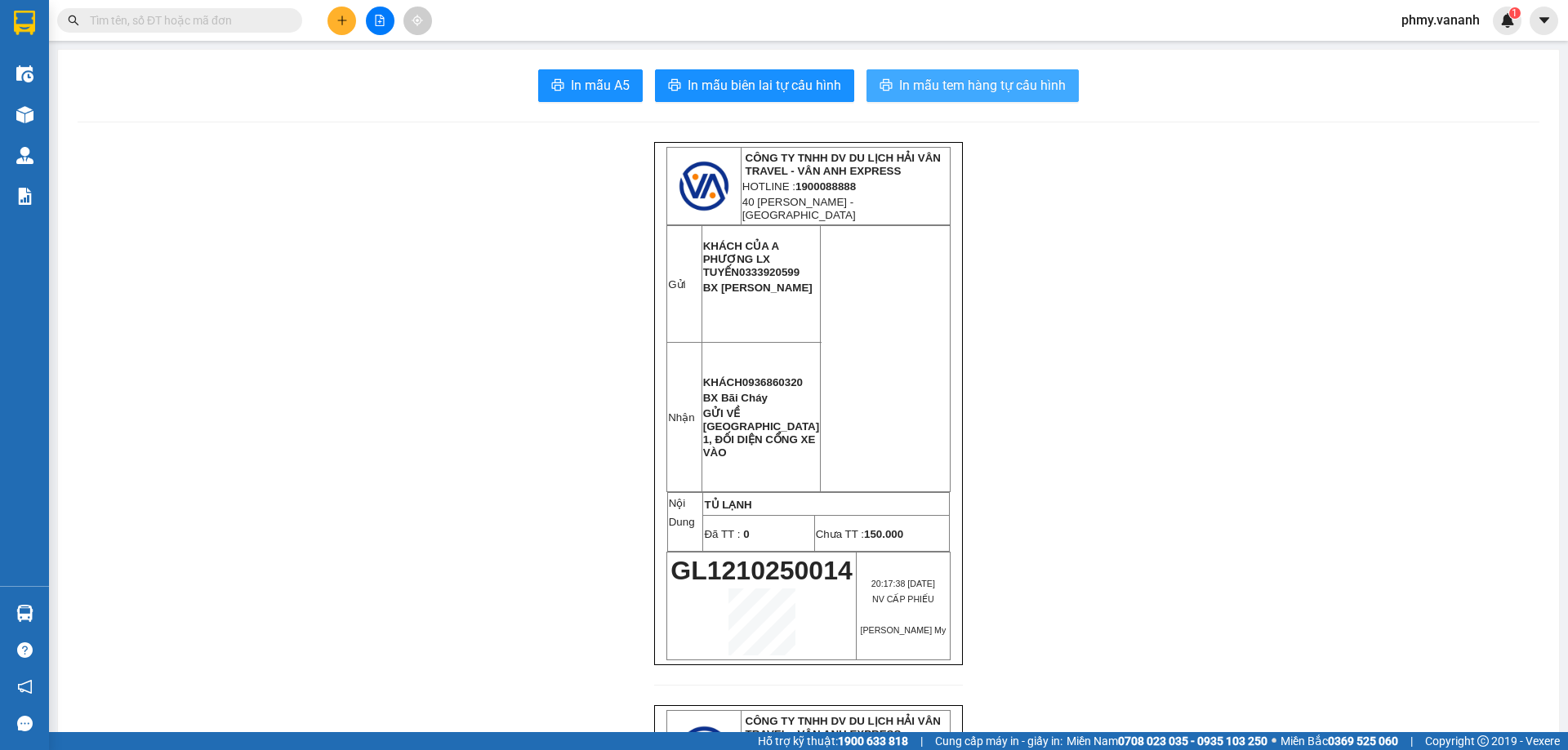
click at [948, 94] on span "In mẫu tem hàng tự cấu hình" at bounding box center [982, 86] width 167 height 20
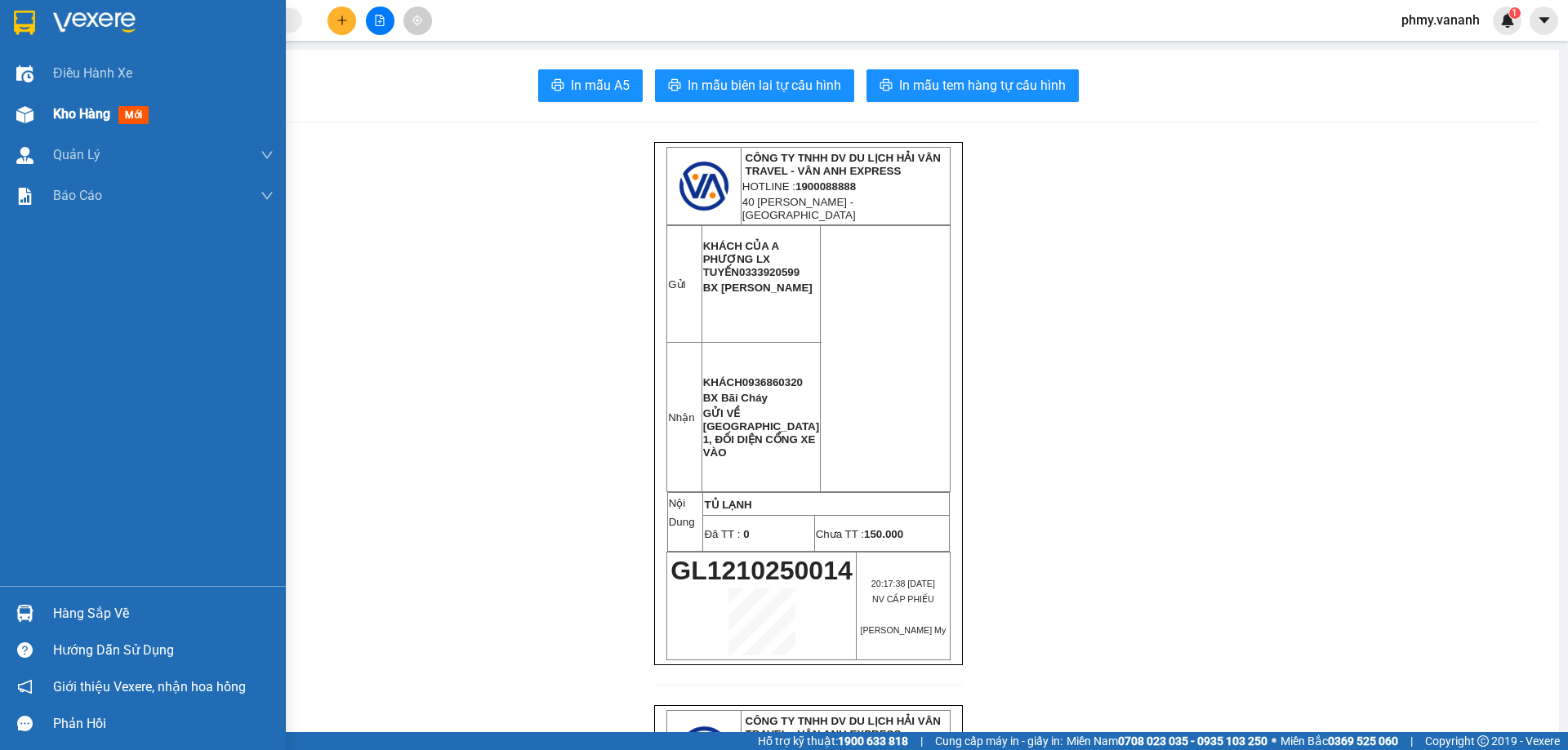
click at [97, 119] on span "Kho hàng" at bounding box center [81, 114] width 57 height 15
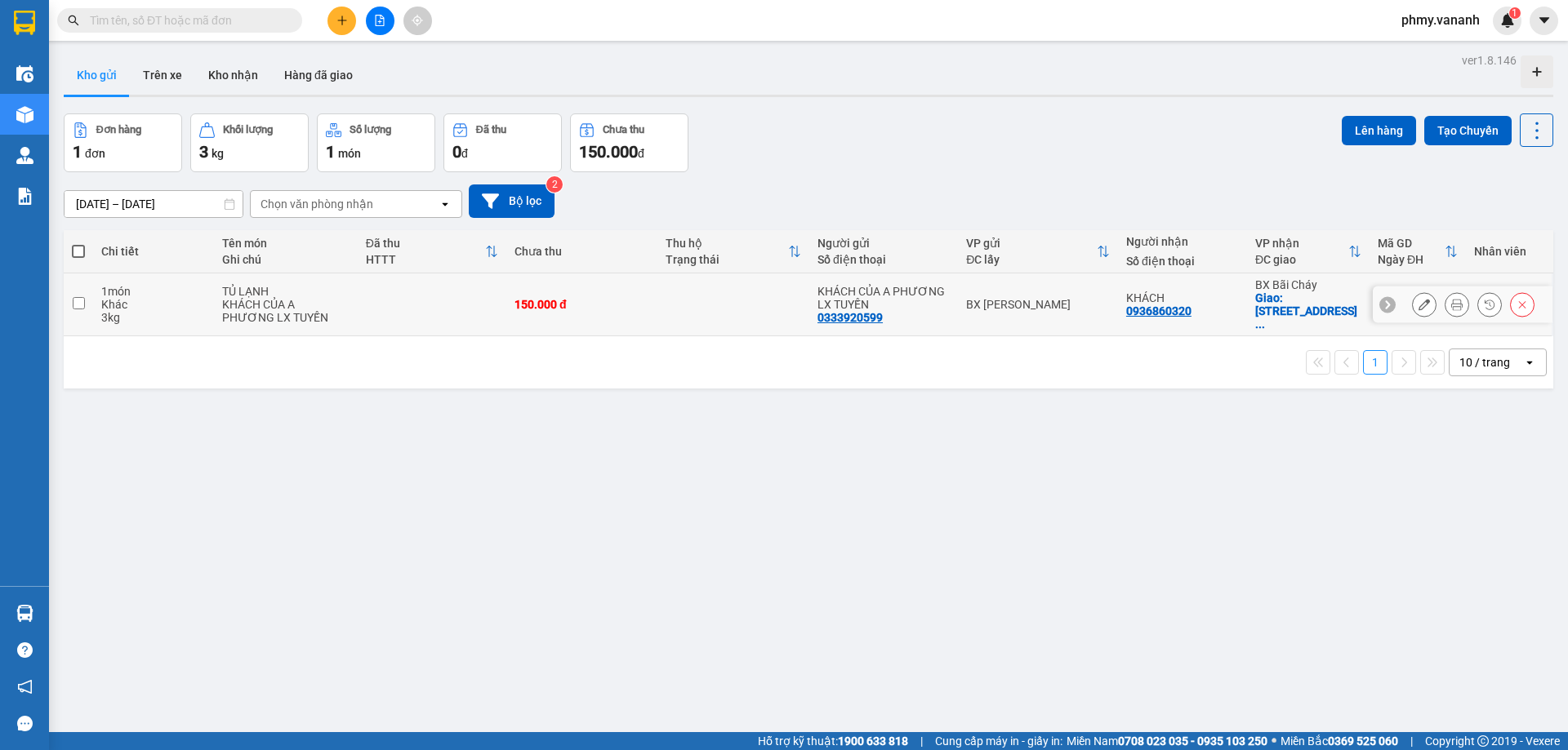
click at [78, 297] on input "checkbox" at bounding box center [79, 303] width 12 height 12
checkbox input "true"
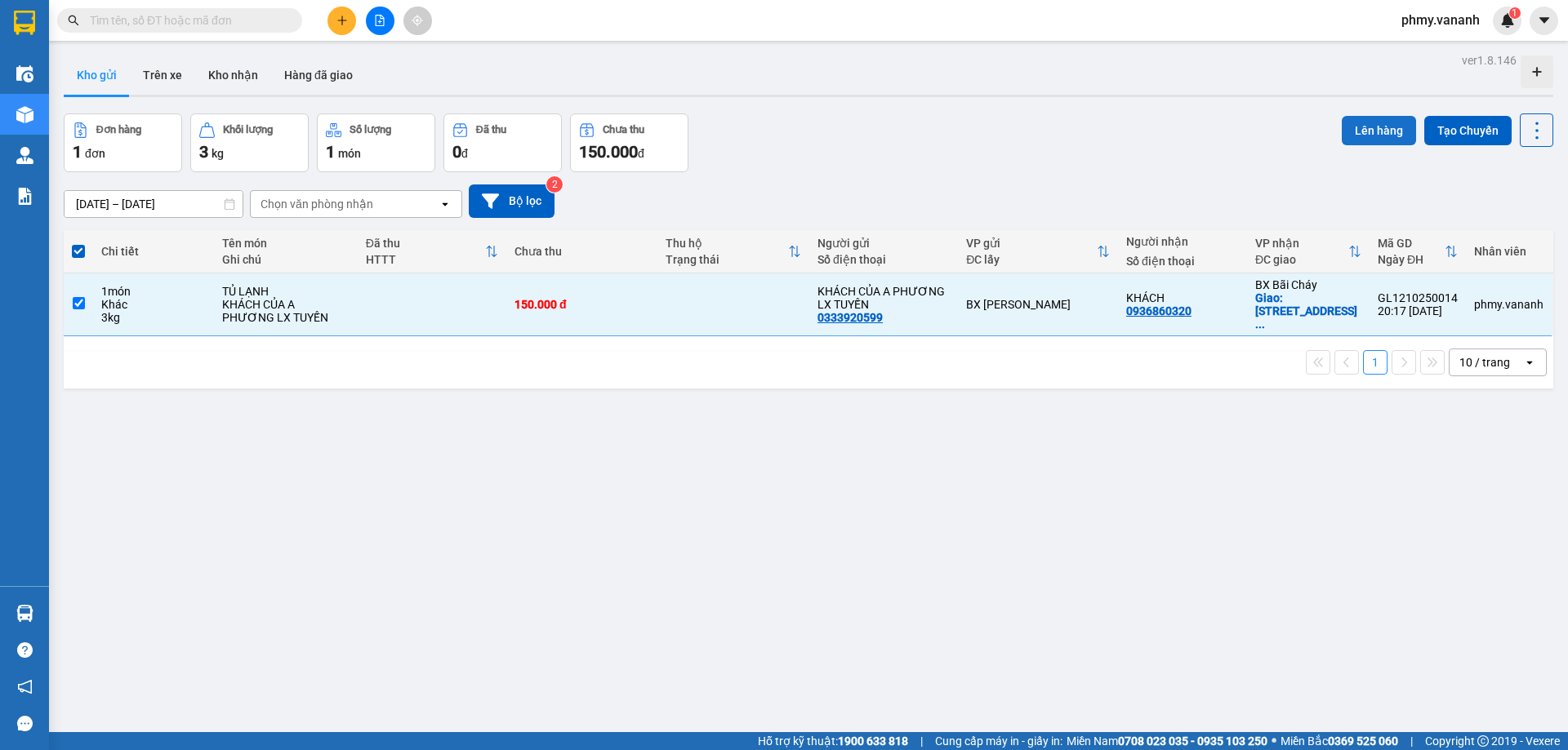
click at [1364, 136] on button "Lên hàng" at bounding box center [1379, 131] width 75 height 30
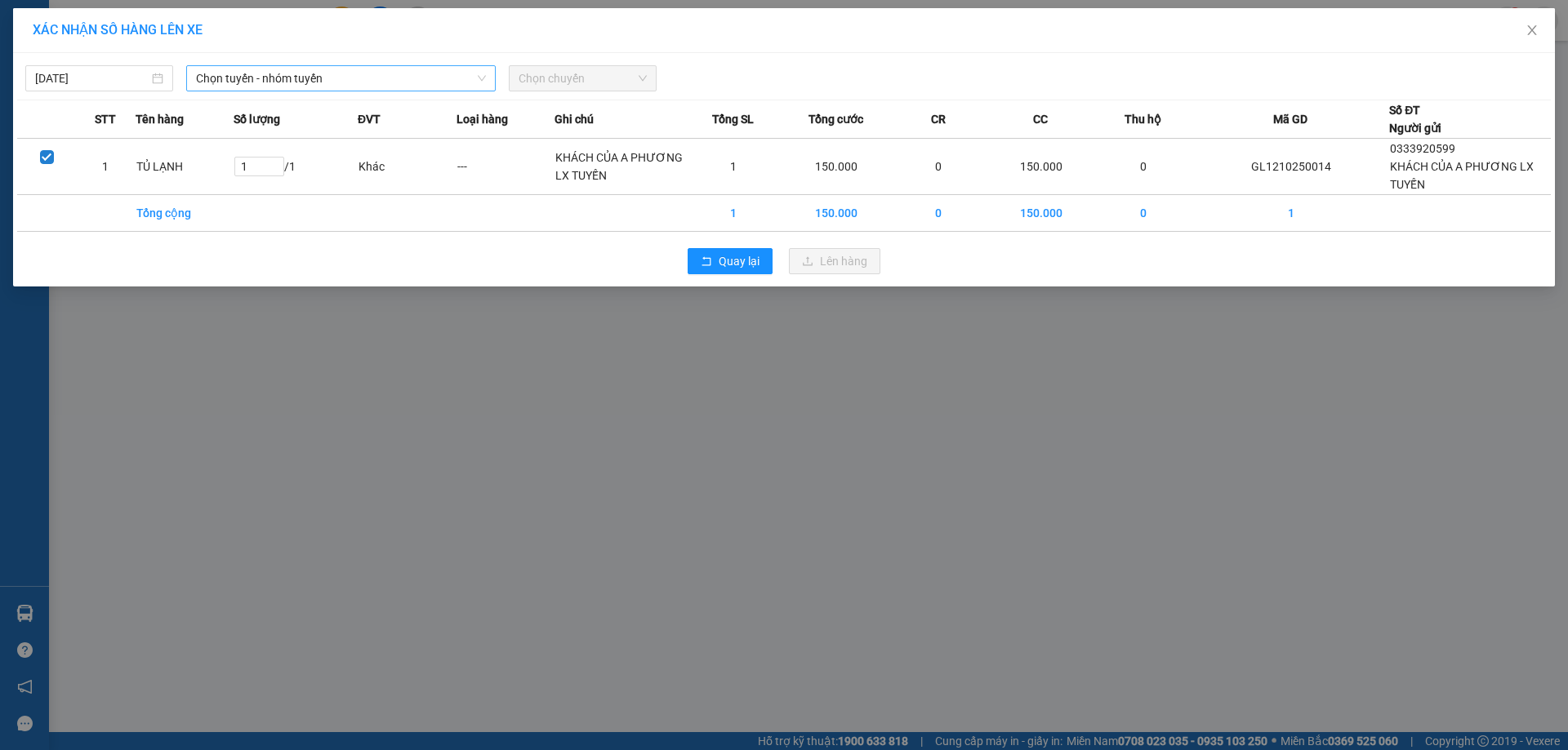
click at [398, 77] on span "Chọn tuyến - nhóm tuyến" at bounding box center [341, 78] width 290 height 25
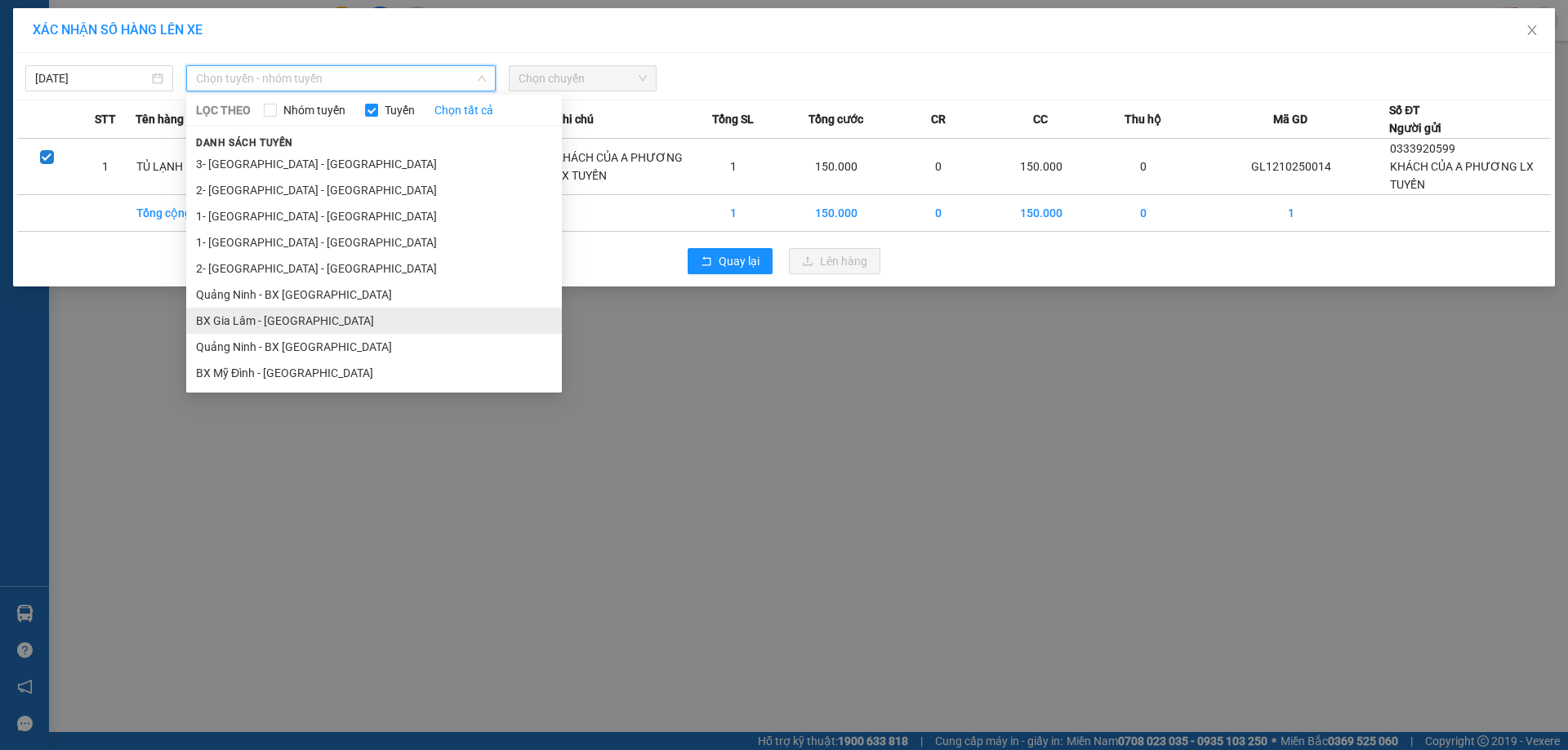
click at [315, 325] on li "BX Gia Lâm - [GEOGRAPHIC_DATA]" at bounding box center [374, 320] width 375 height 26
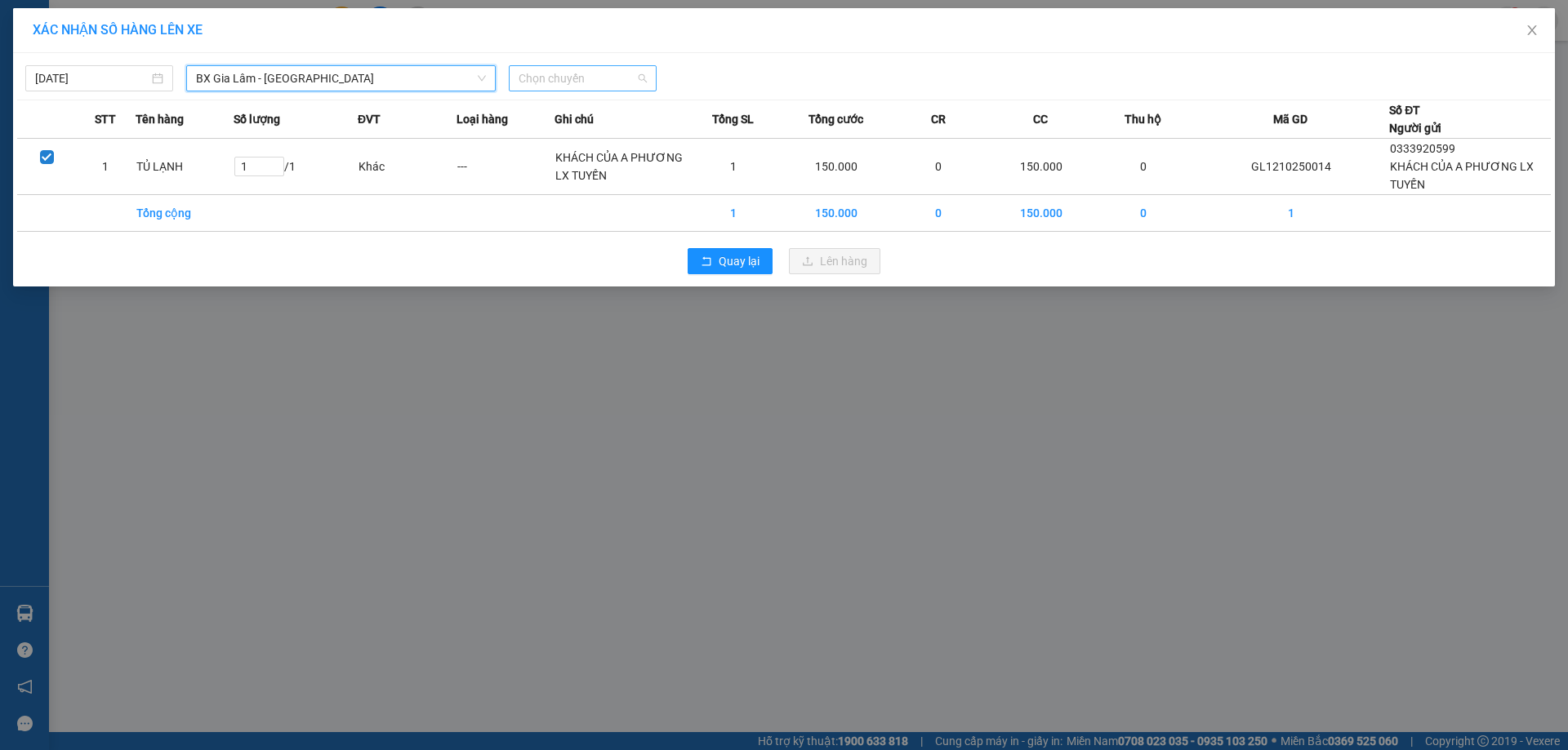
click at [554, 73] on span "Chọn chuyến" at bounding box center [582, 78] width 128 height 25
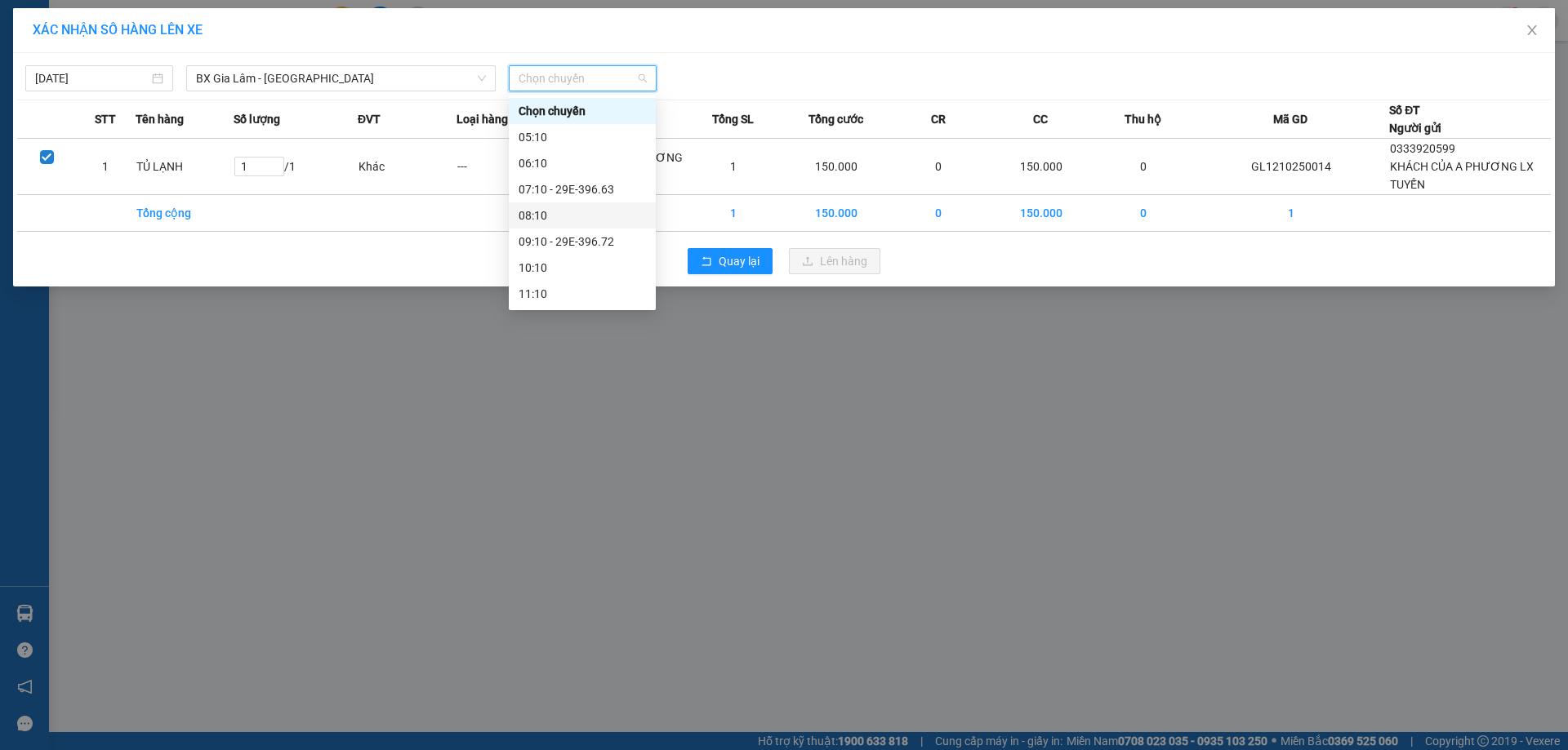
scroll to position [287, 0]
click at [583, 266] on div "21:10 - 29E-396.70" at bounding box center [582, 267] width 127 height 18
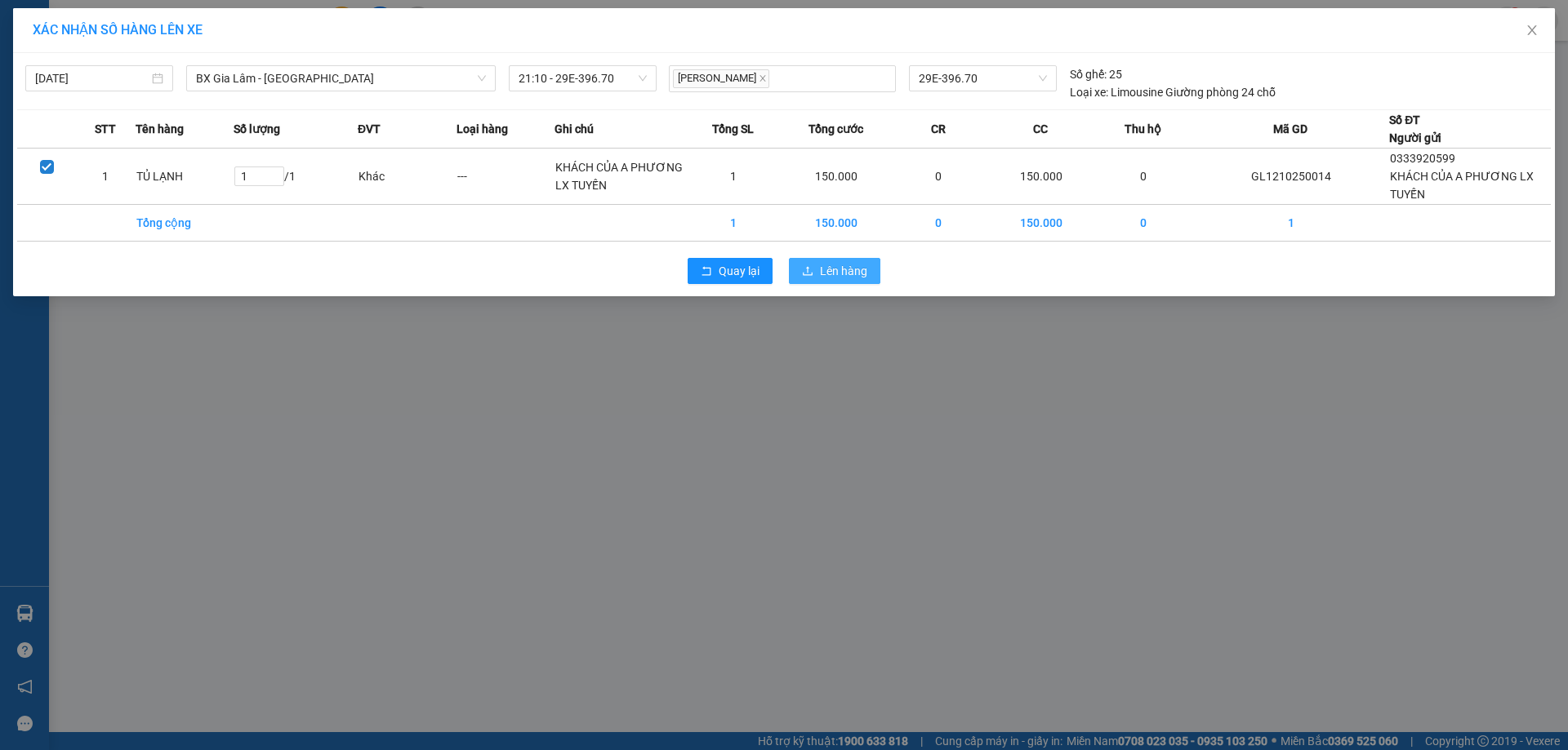
click at [836, 277] on span "Lên hàng" at bounding box center [843, 270] width 47 height 18
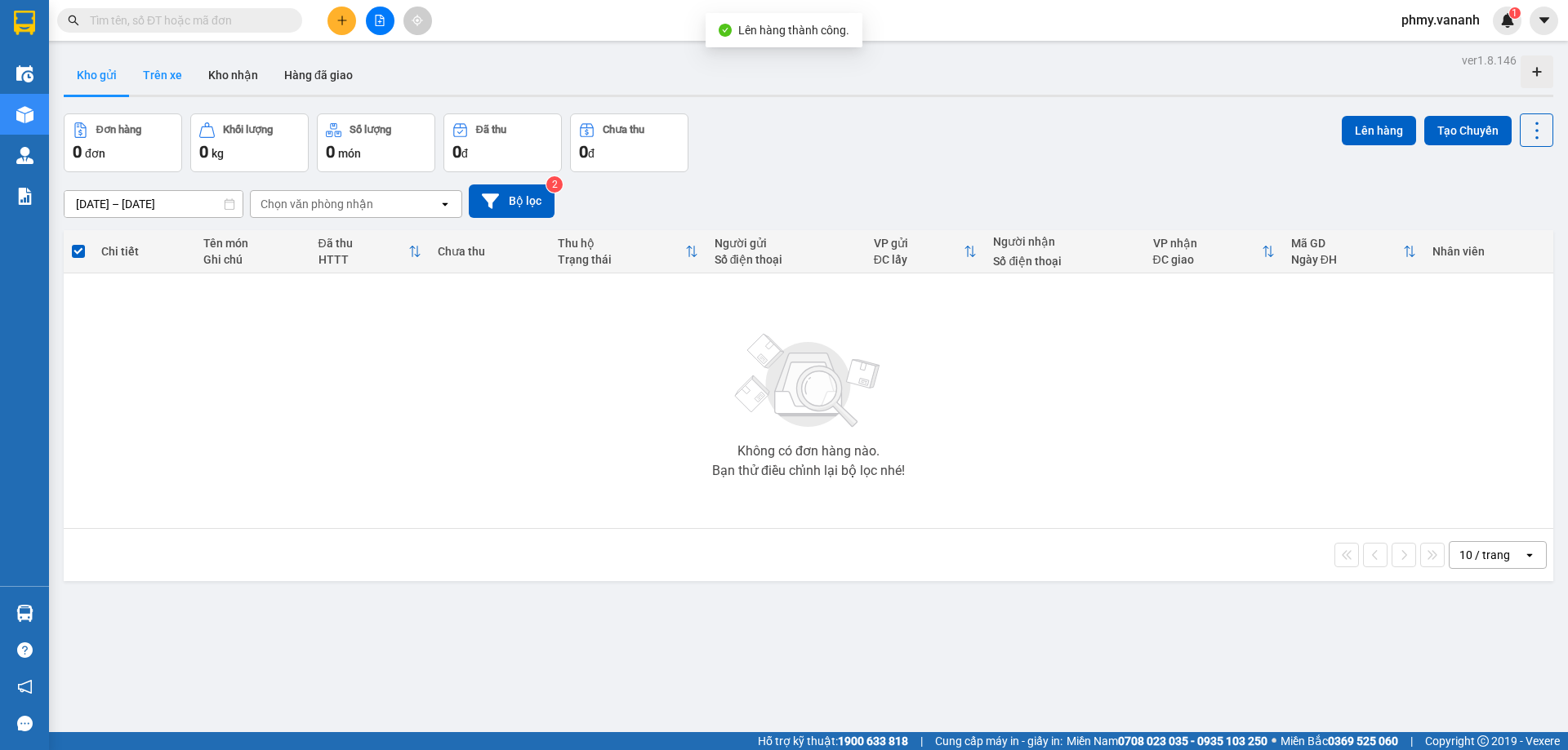
click at [162, 78] on button "Trên xe" at bounding box center [162, 75] width 65 height 39
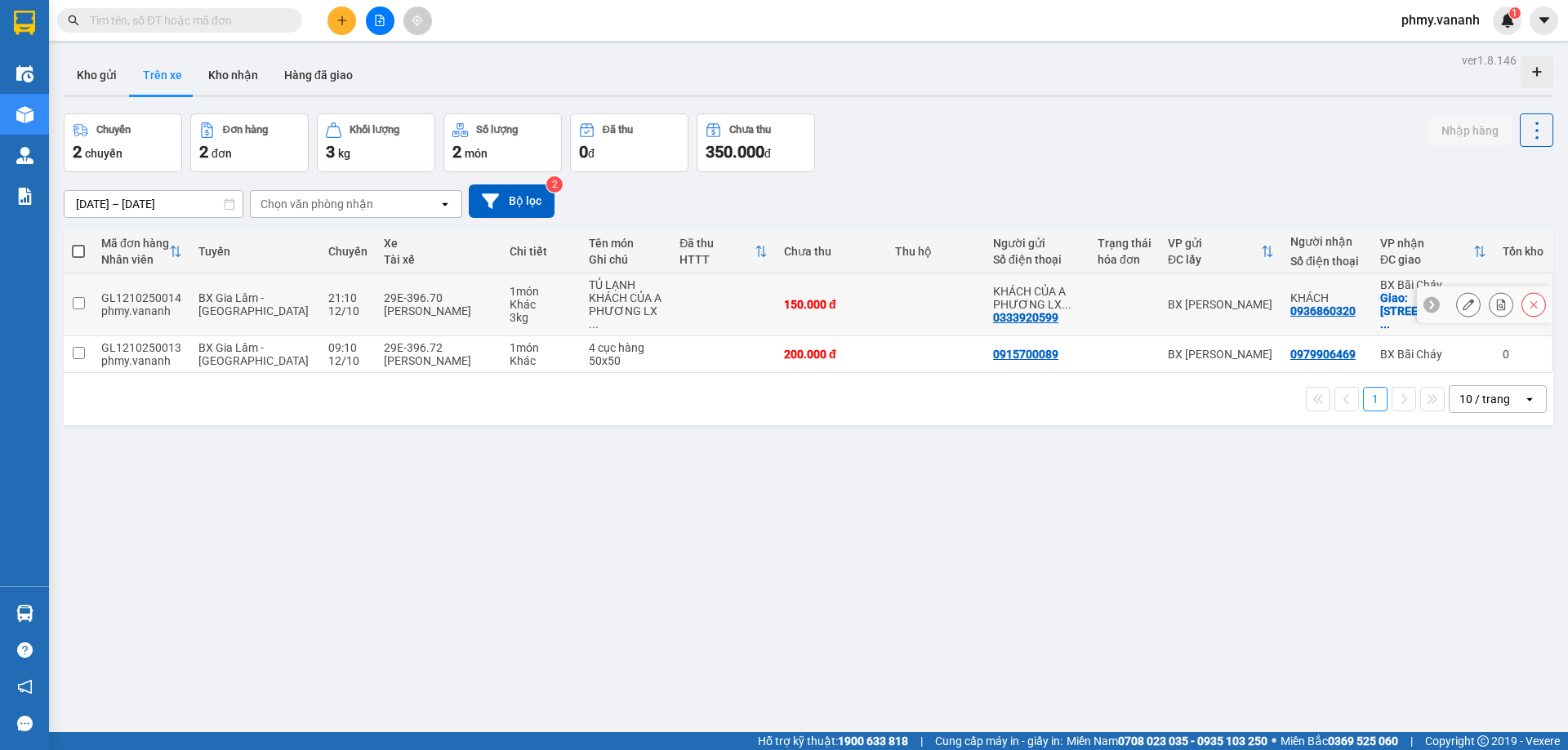
click at [79, 297] on input "checkbox" at bounding box center [79, 303] width 12 height 12
checkbox input "true"
